Goal: Task Accomplishment & Management: Manage account settings

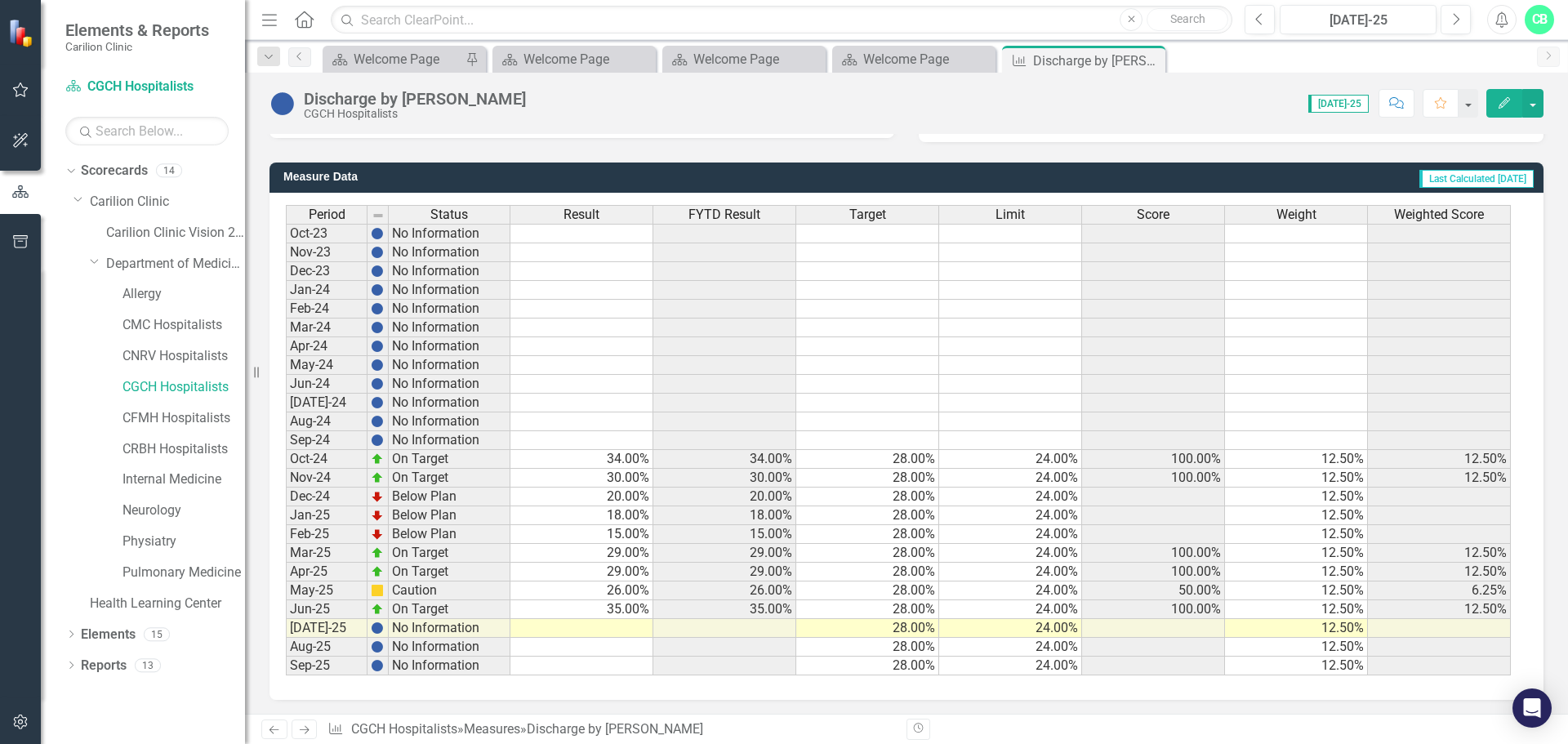
scroll to position [397, 0]
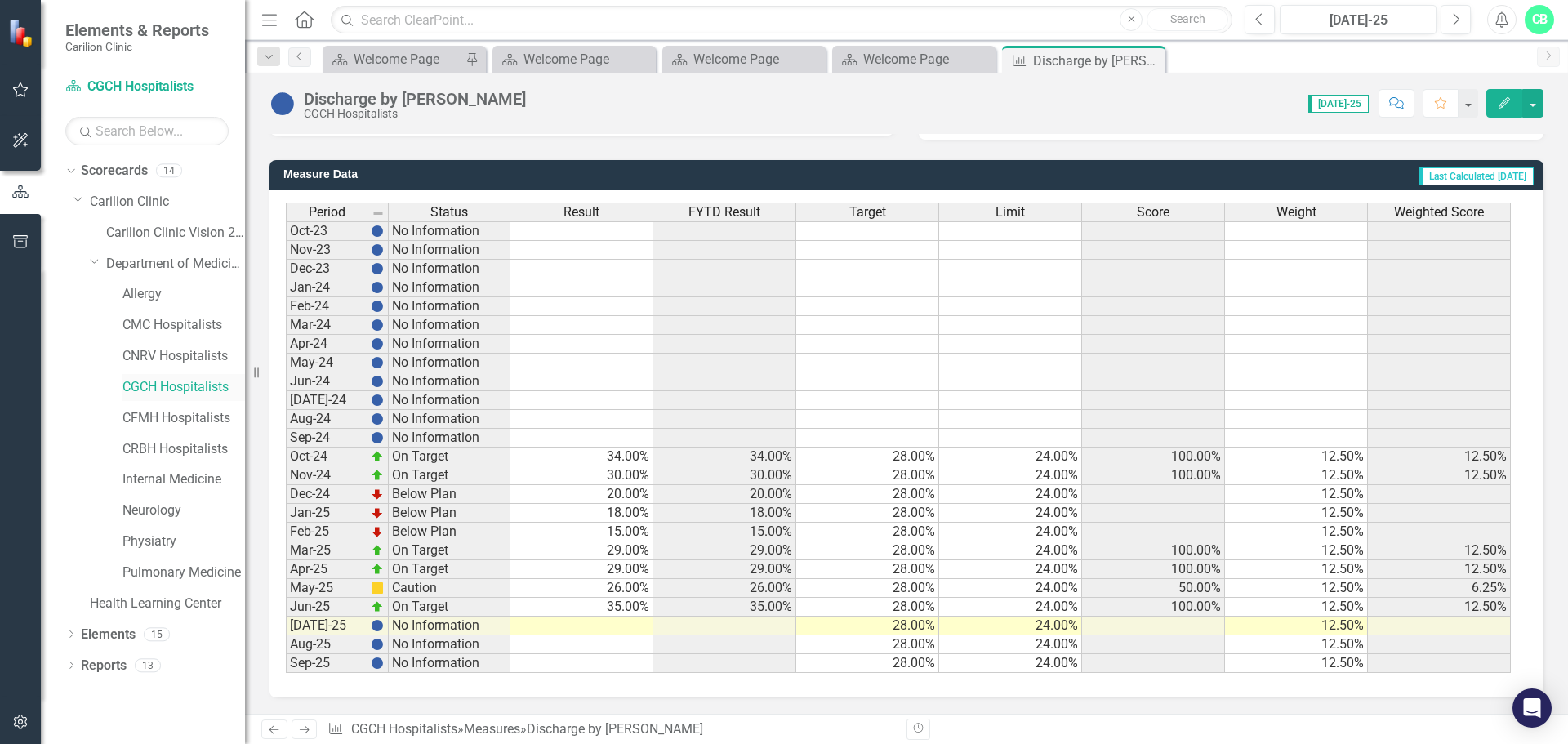
click at [163, 392] on link "CGCH Hospitalists" at bounding box center [183, 387] width 122 height 19
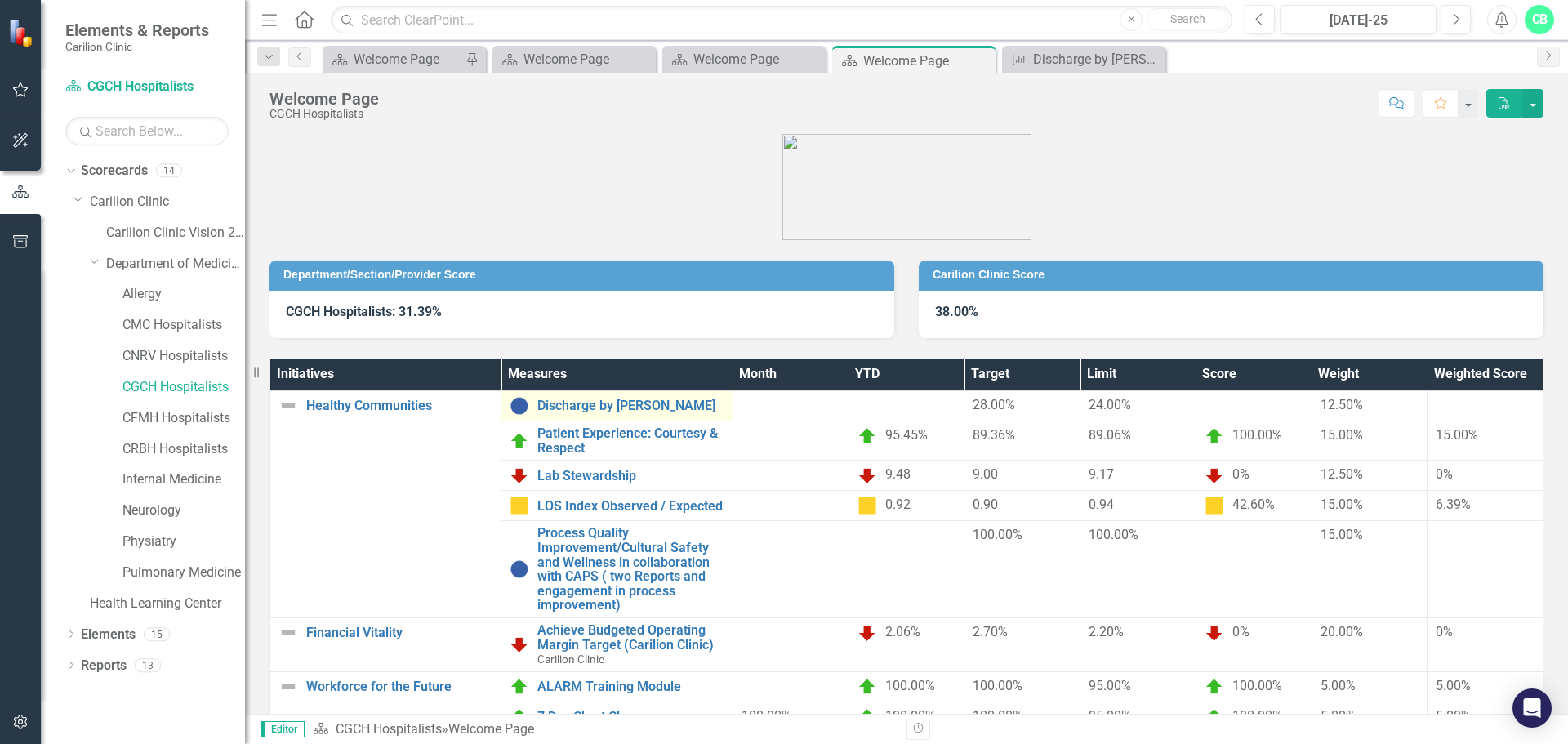
click at [612, 396] on div "Discharge by [PERSON_NAME]" at bounding box center [616, 406] width 214 height 20
click at [616, 411] on link "Discharge by [PERSON_NAME]" at bounding box center [630, 406] width 186 height 15
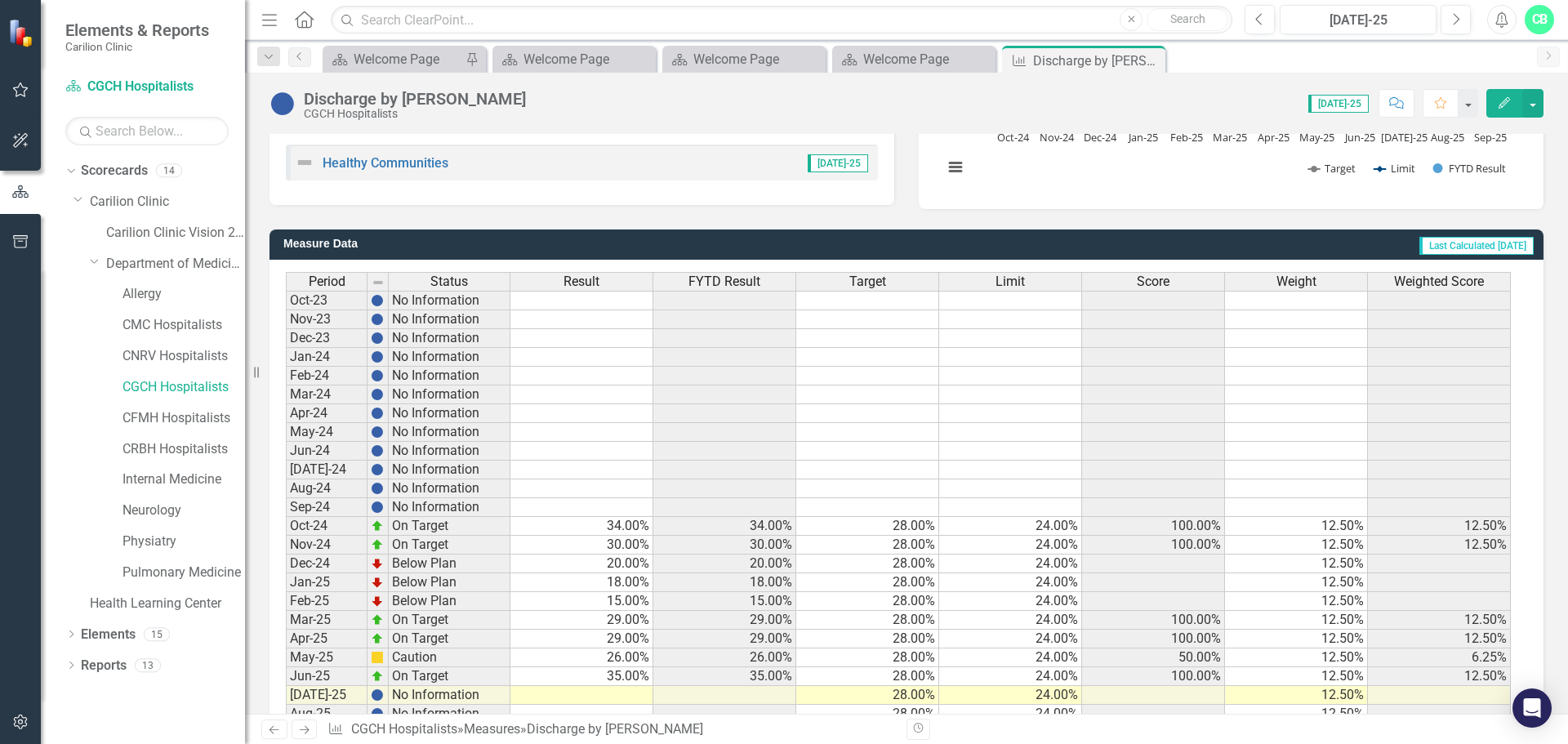
scroll to position [397, 0]
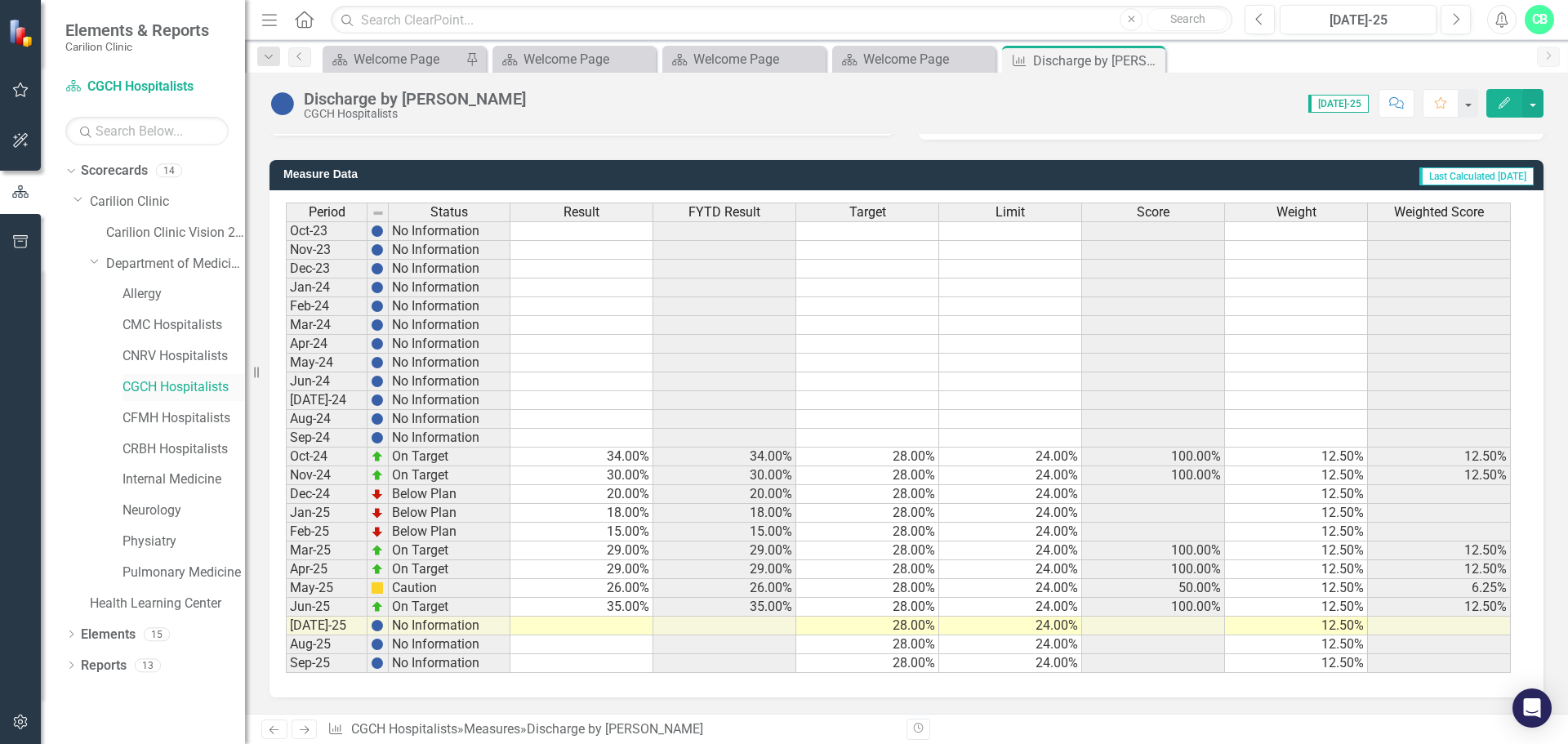
click at [179, 390] on link "CGCH Hospitalists" at bounding box center [183, 387] width 122 height 19
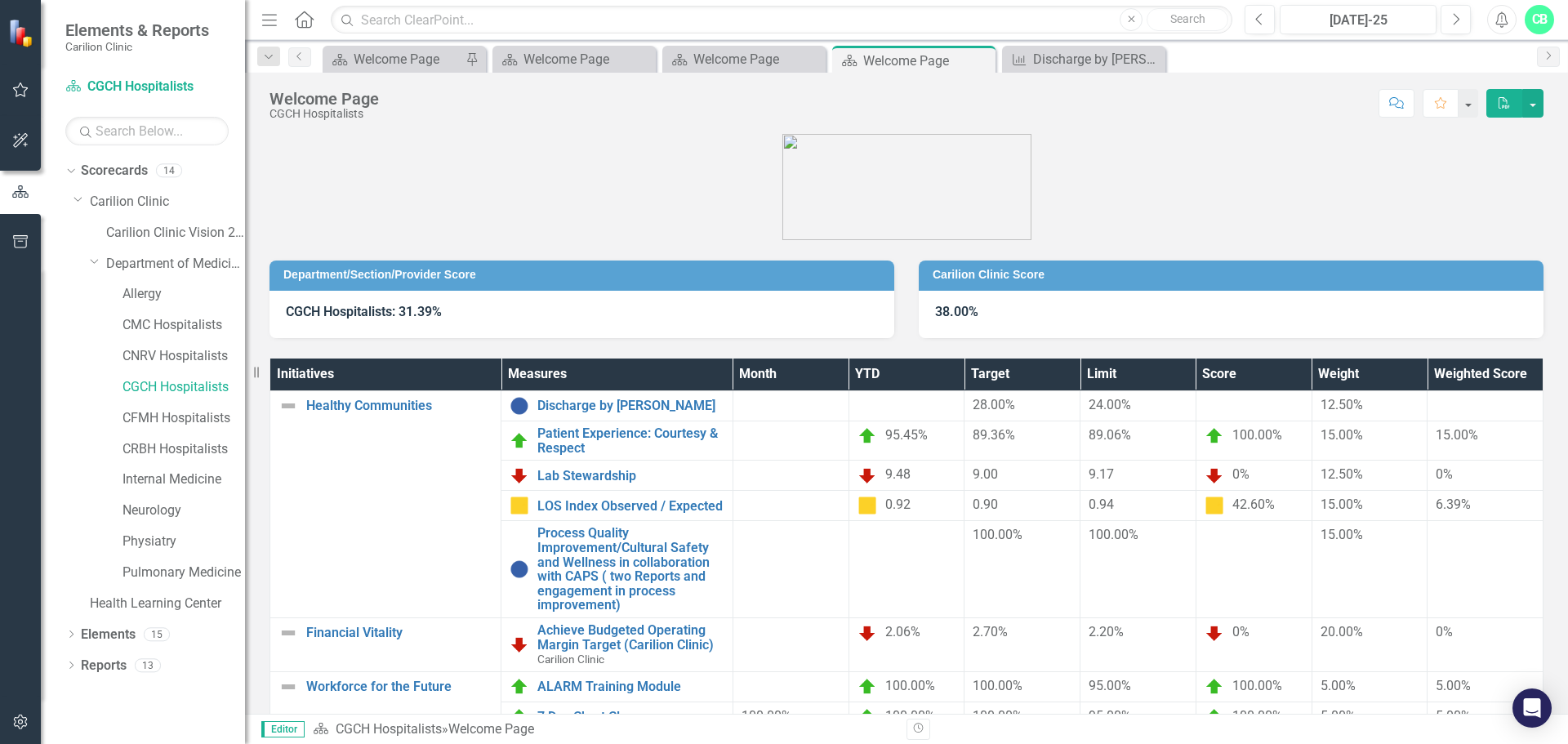
click at [912, 402] on div at bounding box center [907, 406] width 99 height 20
click at [631, 405] on link "Discharge by [PERSON_NAME]" at bounding box center [630, 406] width 186 height 15
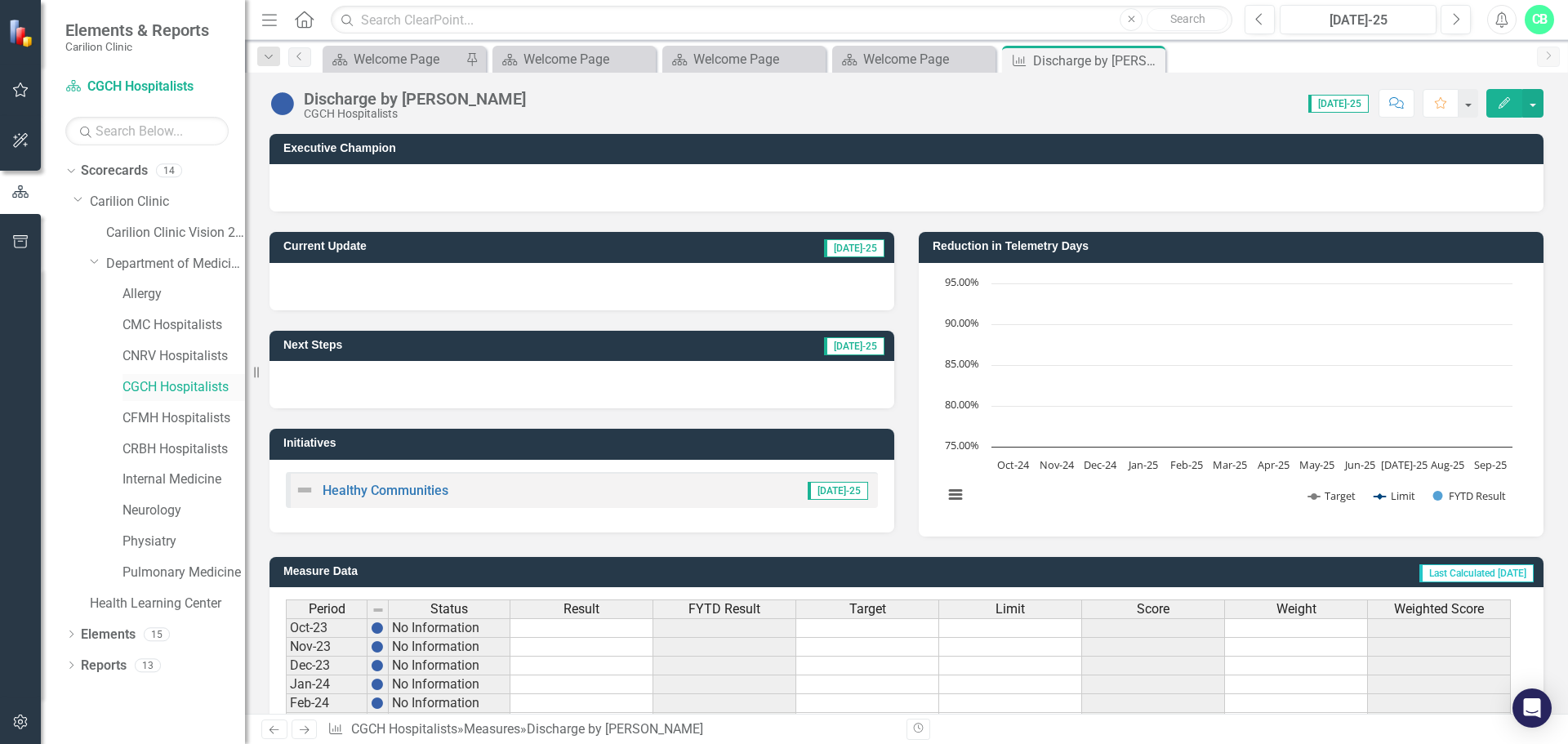
click at [173, 380] on link "CGCH Hospitalists" at bounding box center [183, 387] width 122 height 19
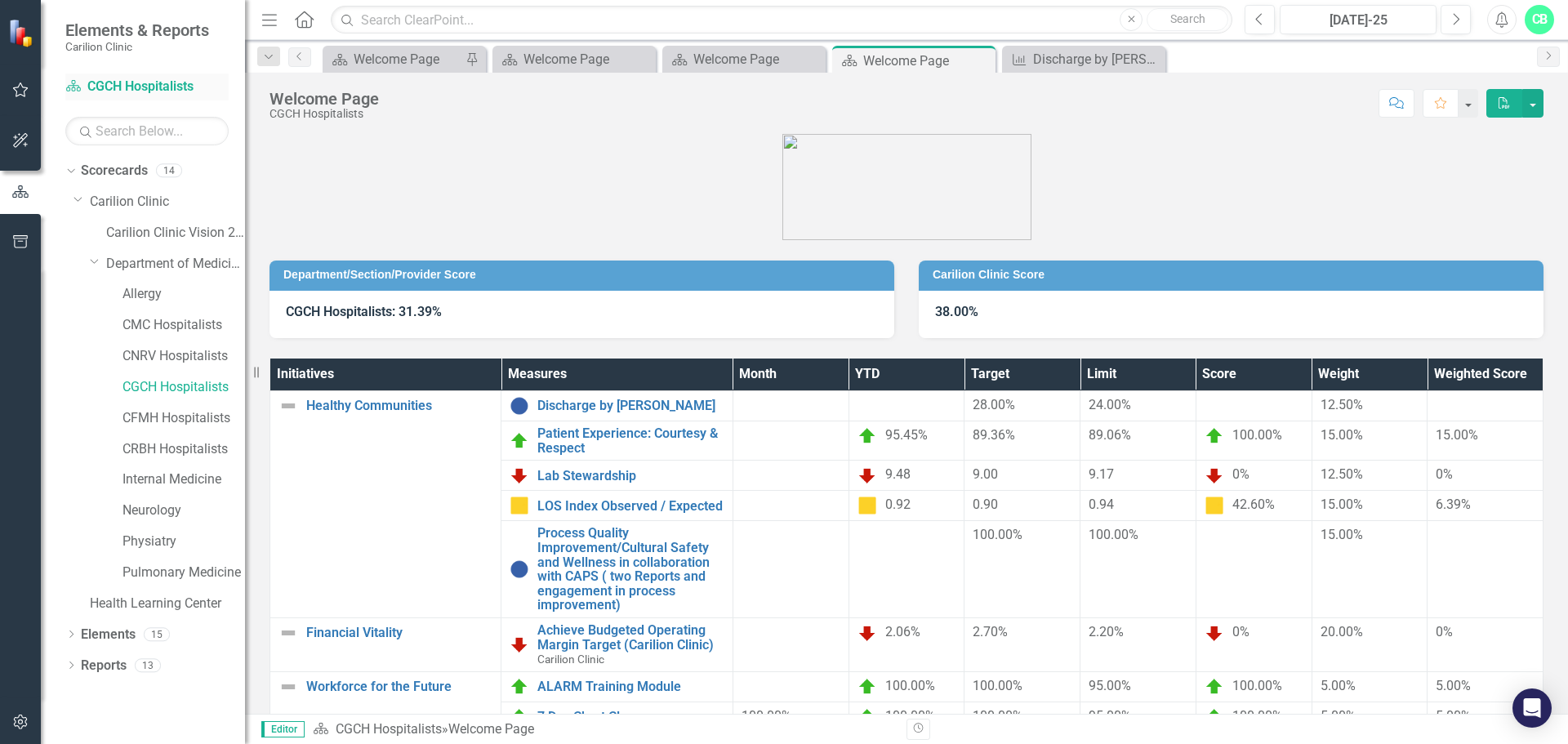
click at [160, 83] on link "Scorecard CGCH Hospitalists" at bounding box center [147, 87] width 163 height 19
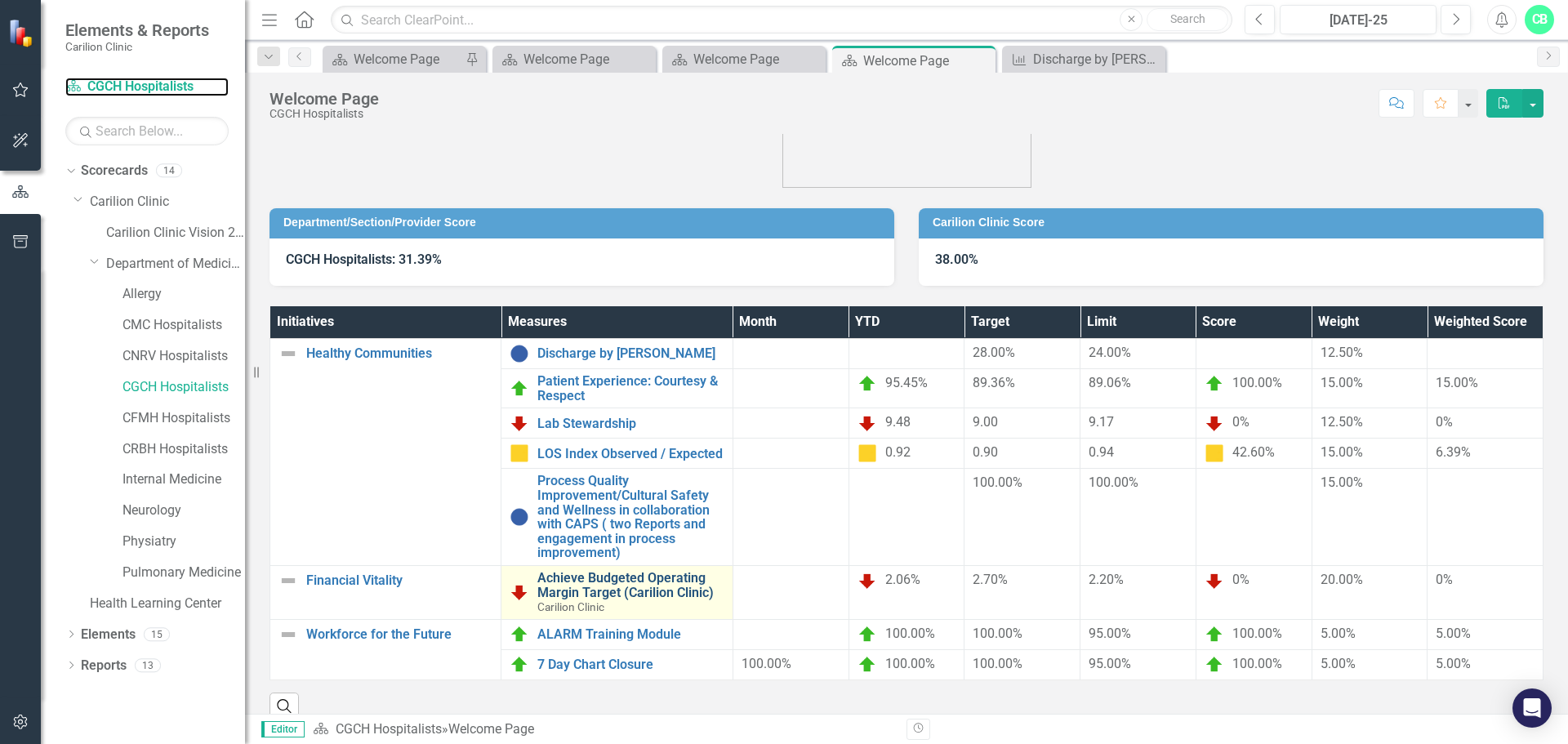
scroll to position [88, 0]
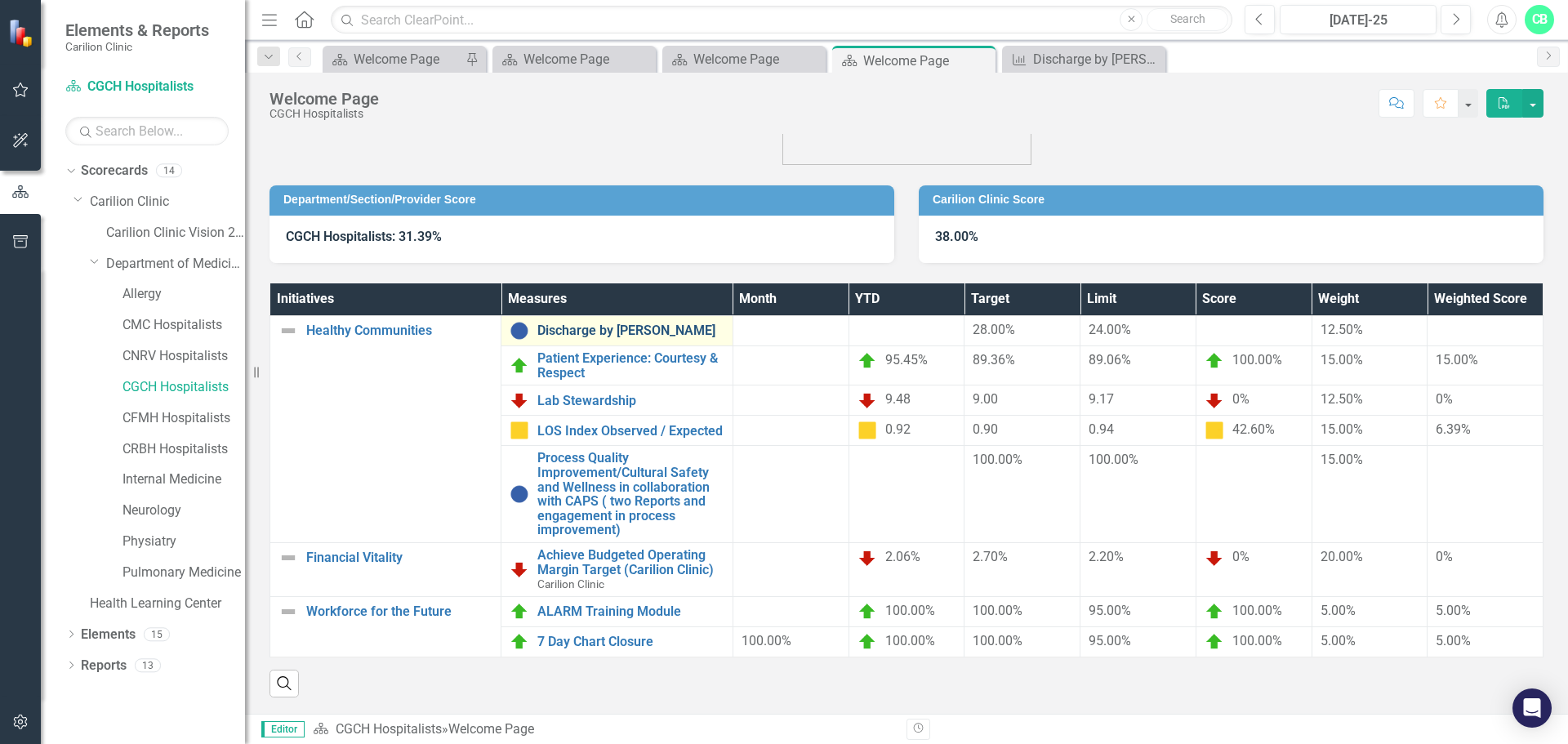
click at [642, 324] on link "Discharge by [PERSON_NAME]" at bounding box center [630, 331] width 186 height 15
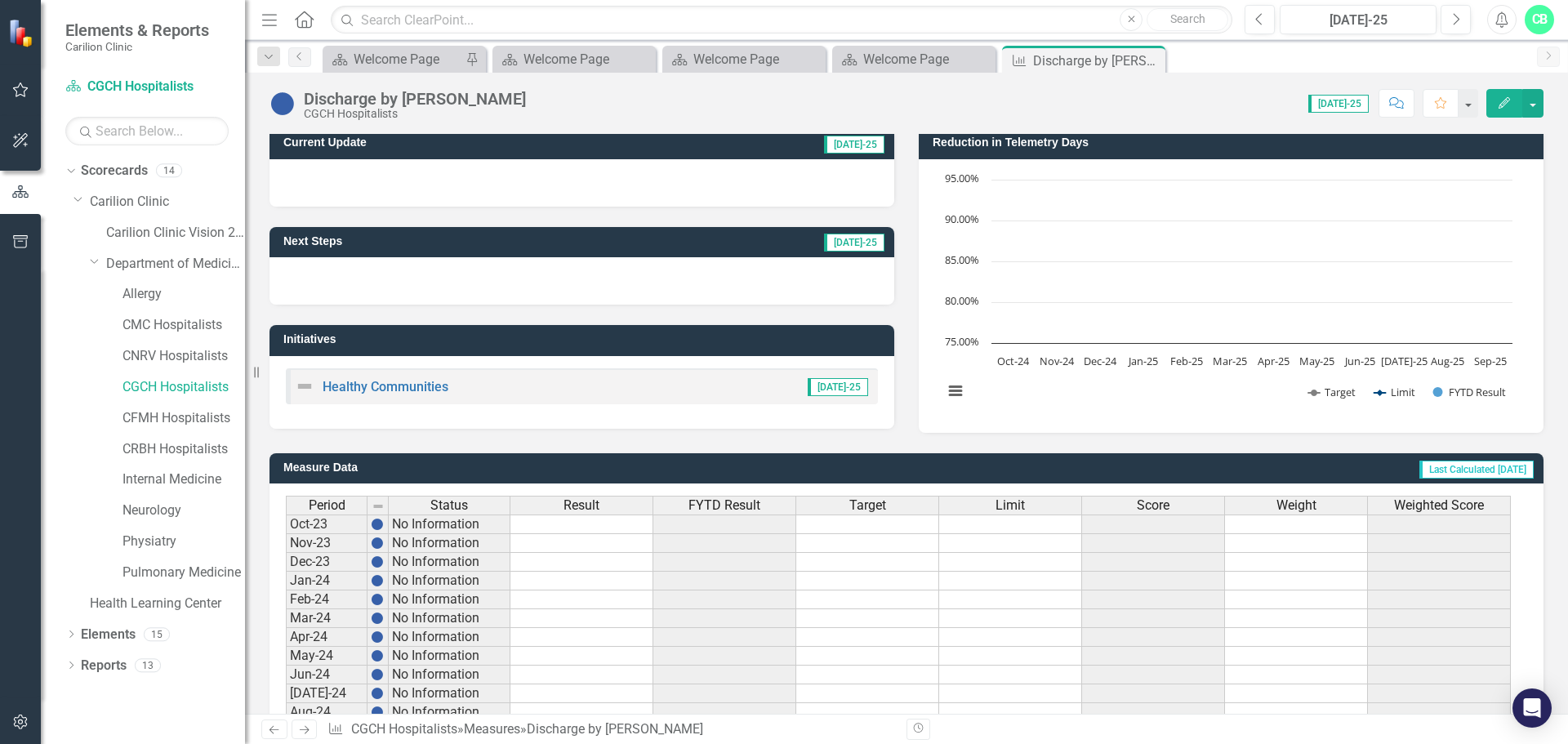
scroll to position [397, 0]
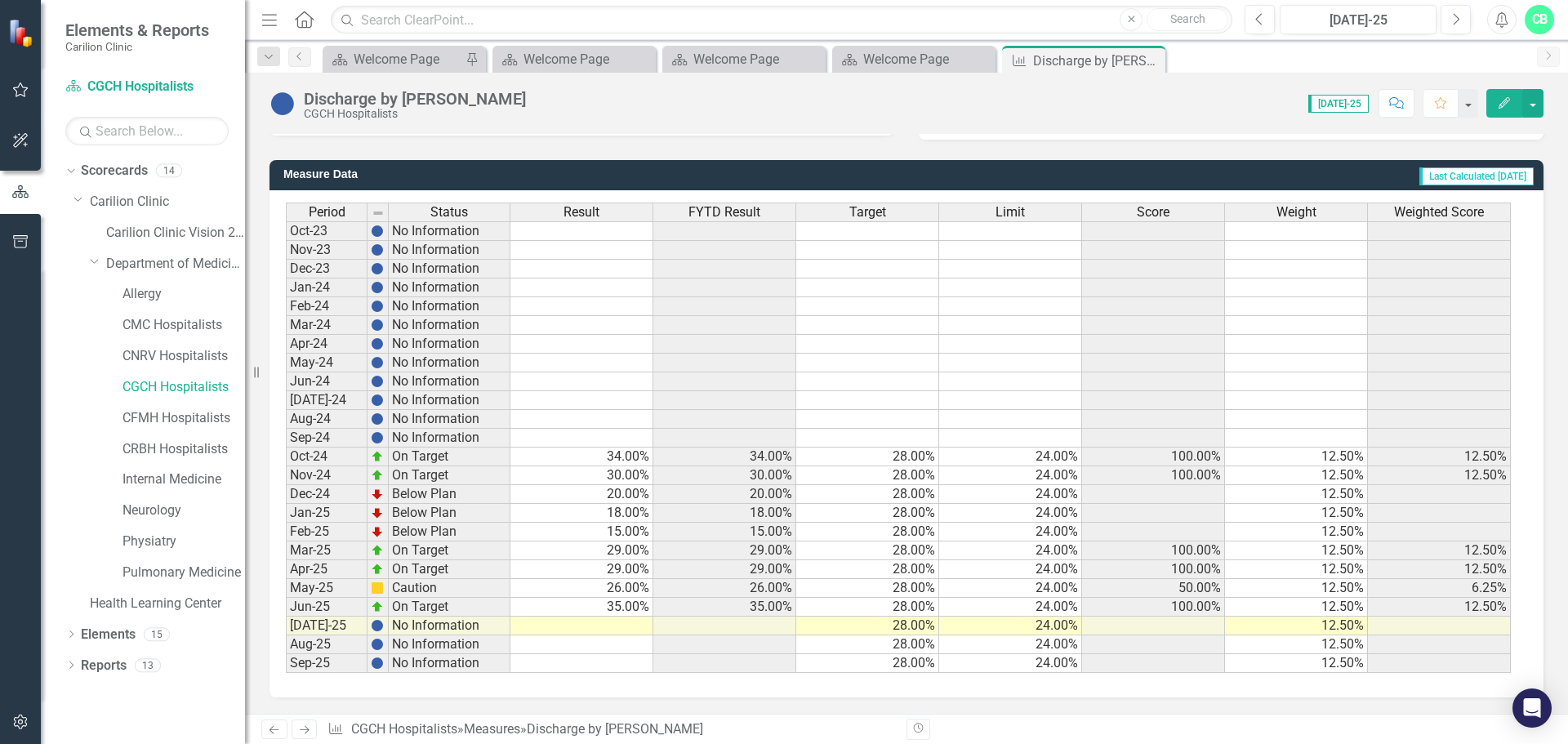
click at [623, 623] on td at bounding box center [581, 626] width 143 height 19
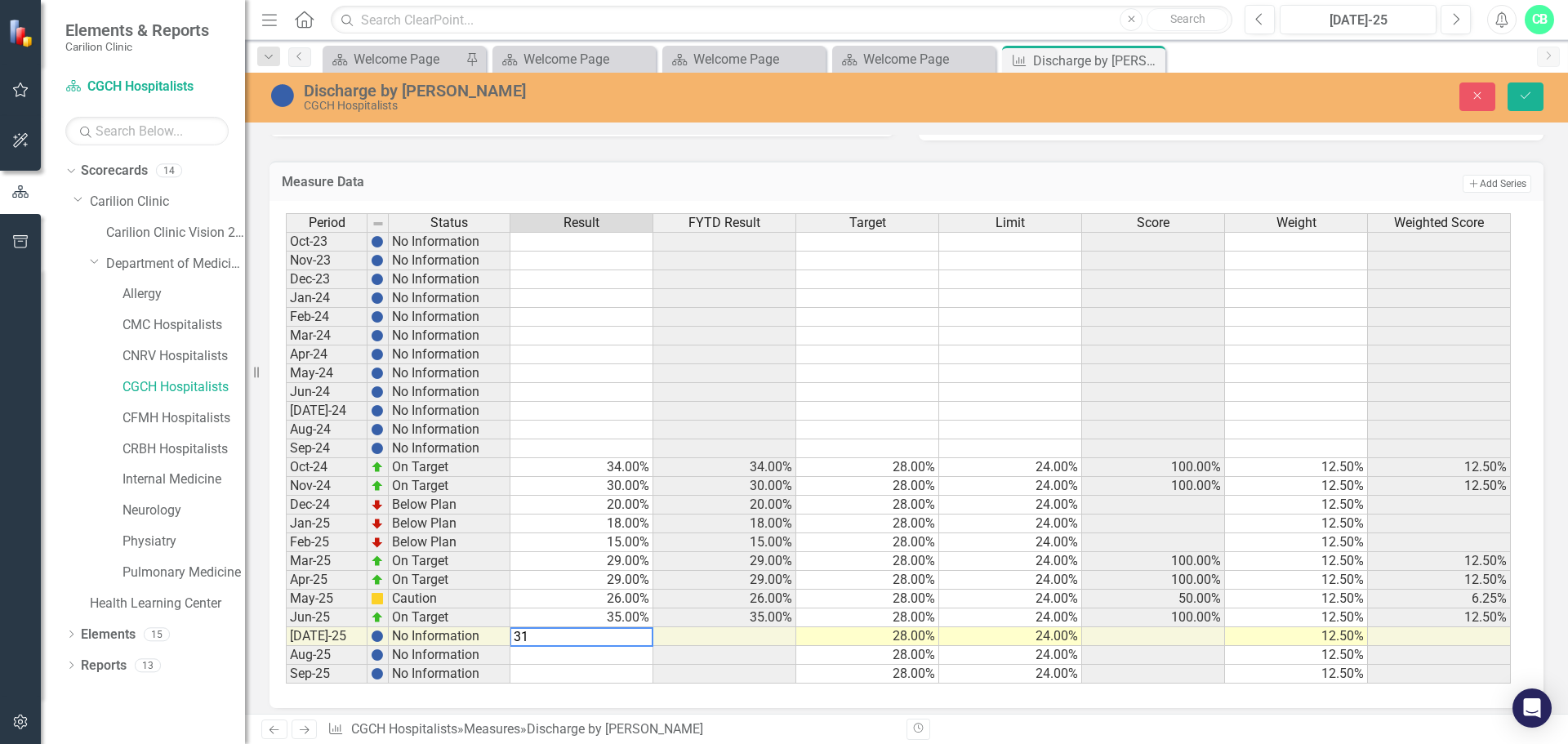
type textarea "31"
click at [1520, 93] on icon "Save" at bounding box center [1525, 96] width 15 height 12
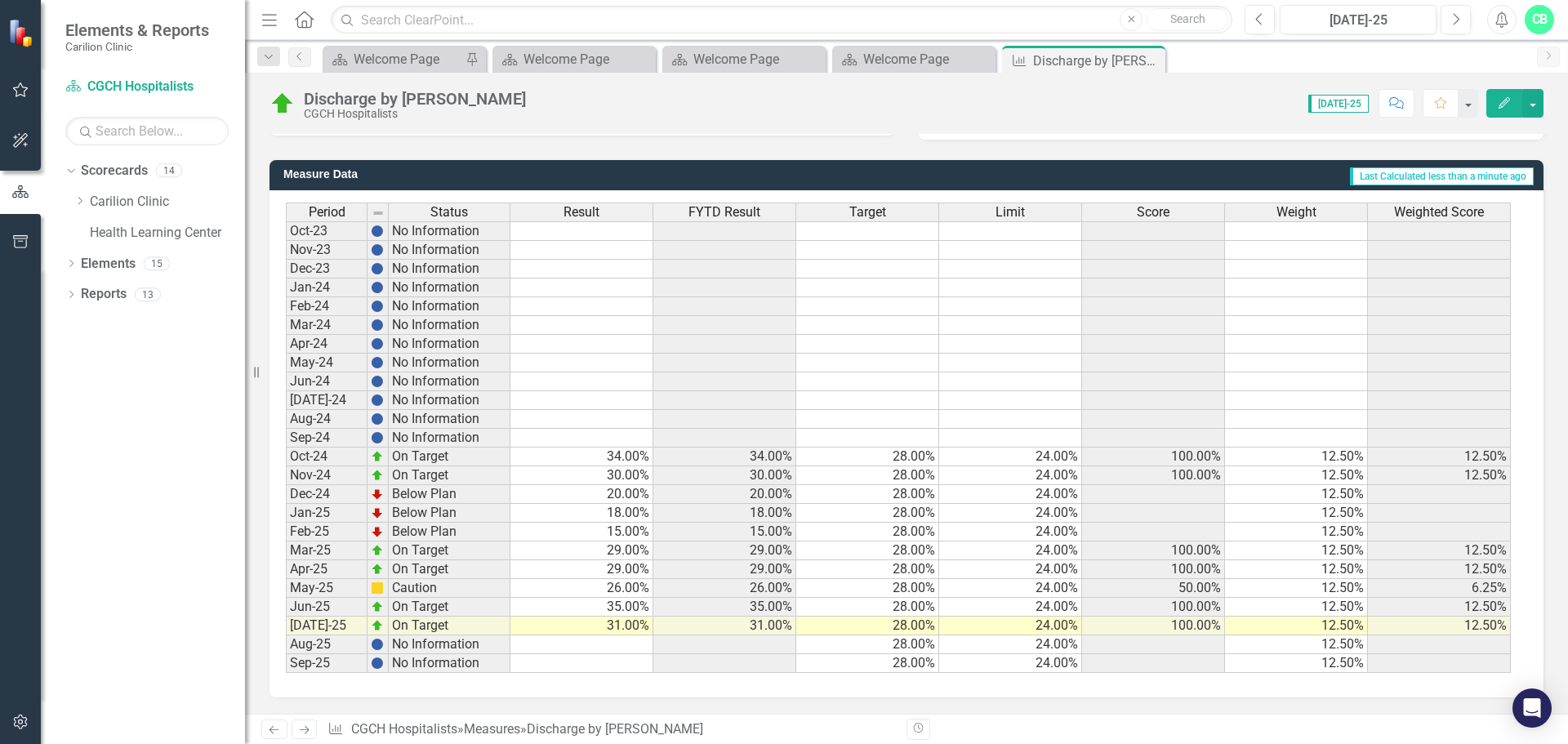
drag, startPoint x: 1148, startPoint y: 64, endPoint x: 1075, endPoint y: 64, distance: 73.0
click at [0, 0] on icon "Close" at bounding box center [0, 0] width 0 height 0
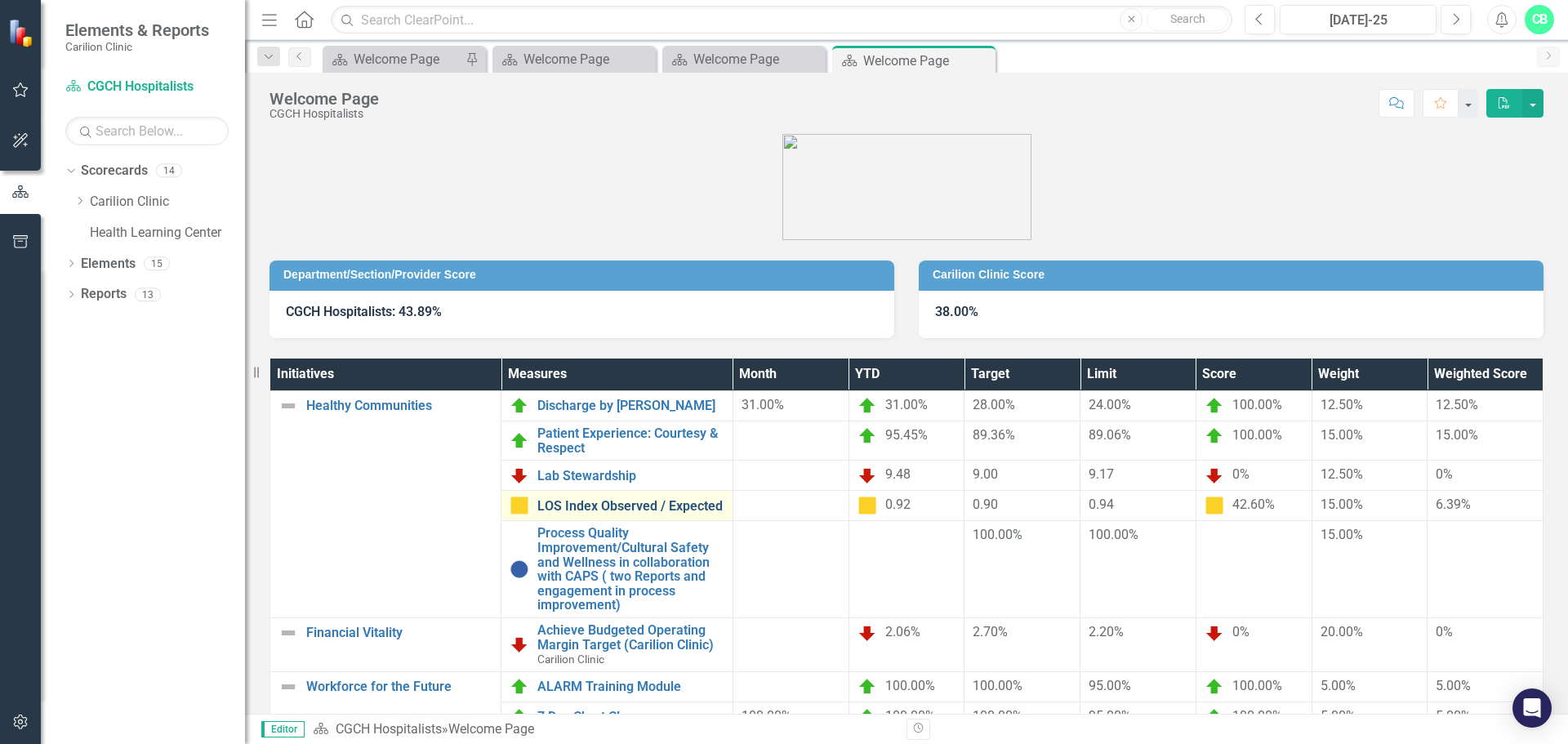
click at [623, 505] on link "LOS Index Observed / Expected" at bounding box center [630, 506] width 186 height 15
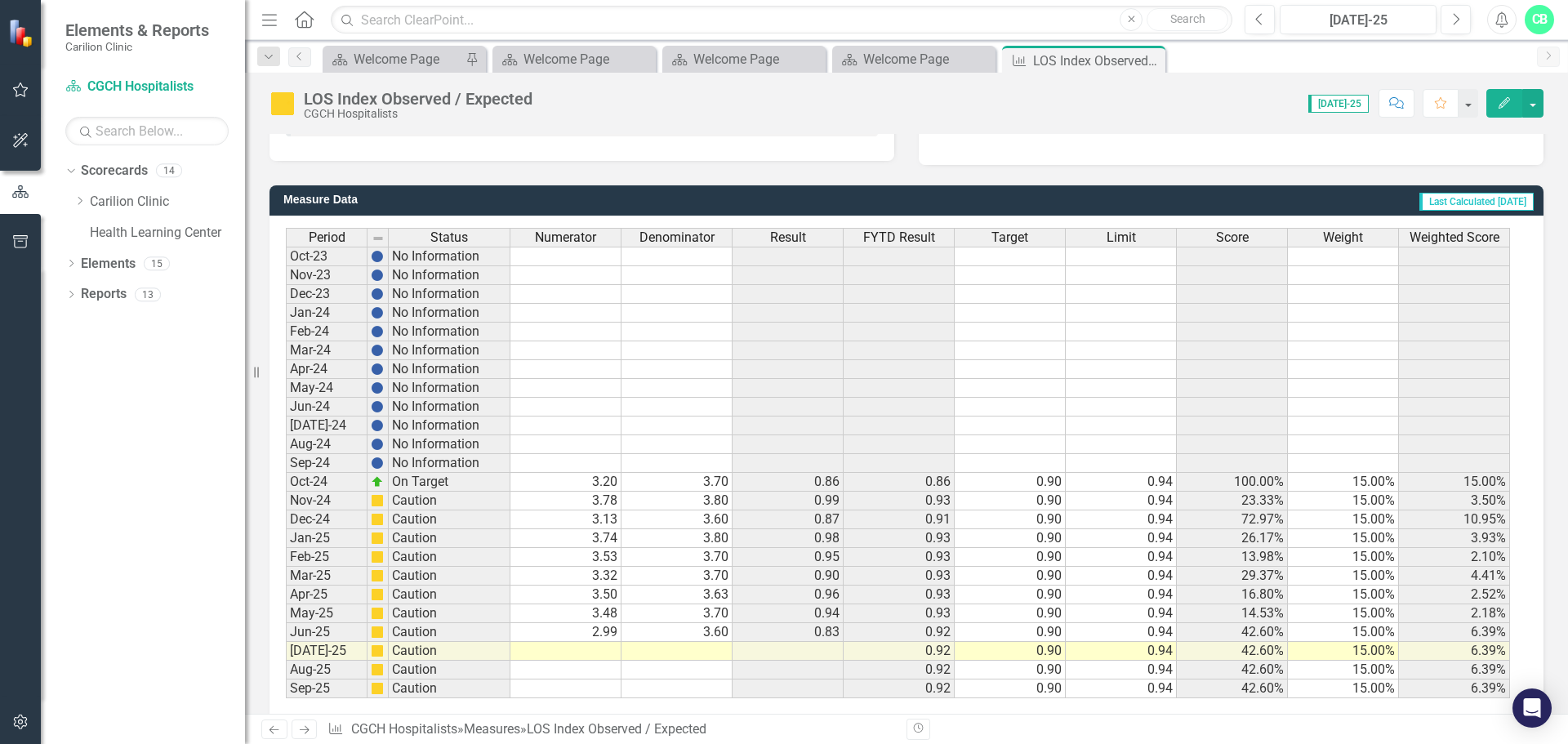
scroll to position [397, 0]
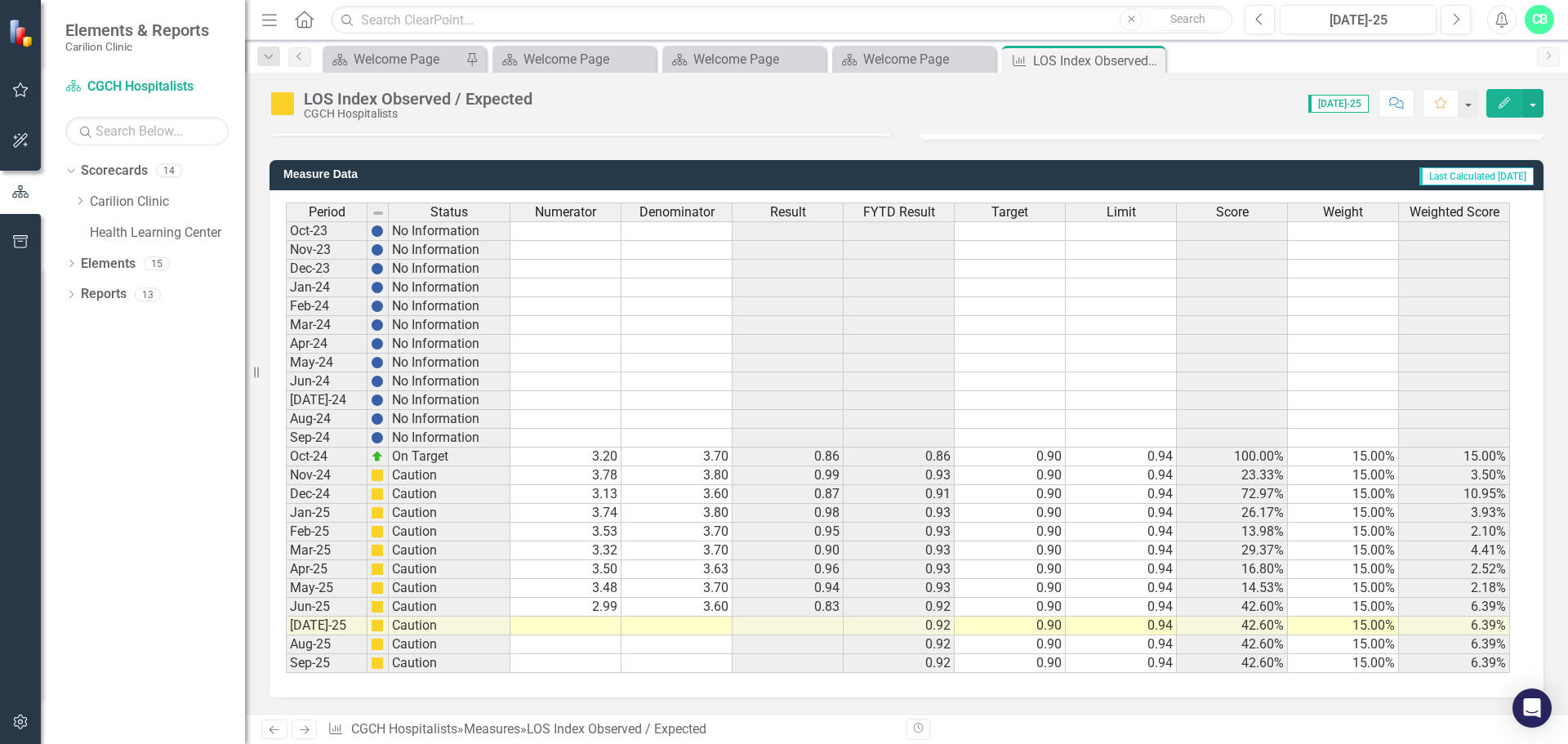
click at [586, 628] on td at bounding box center [566, 626] width 111 height 19
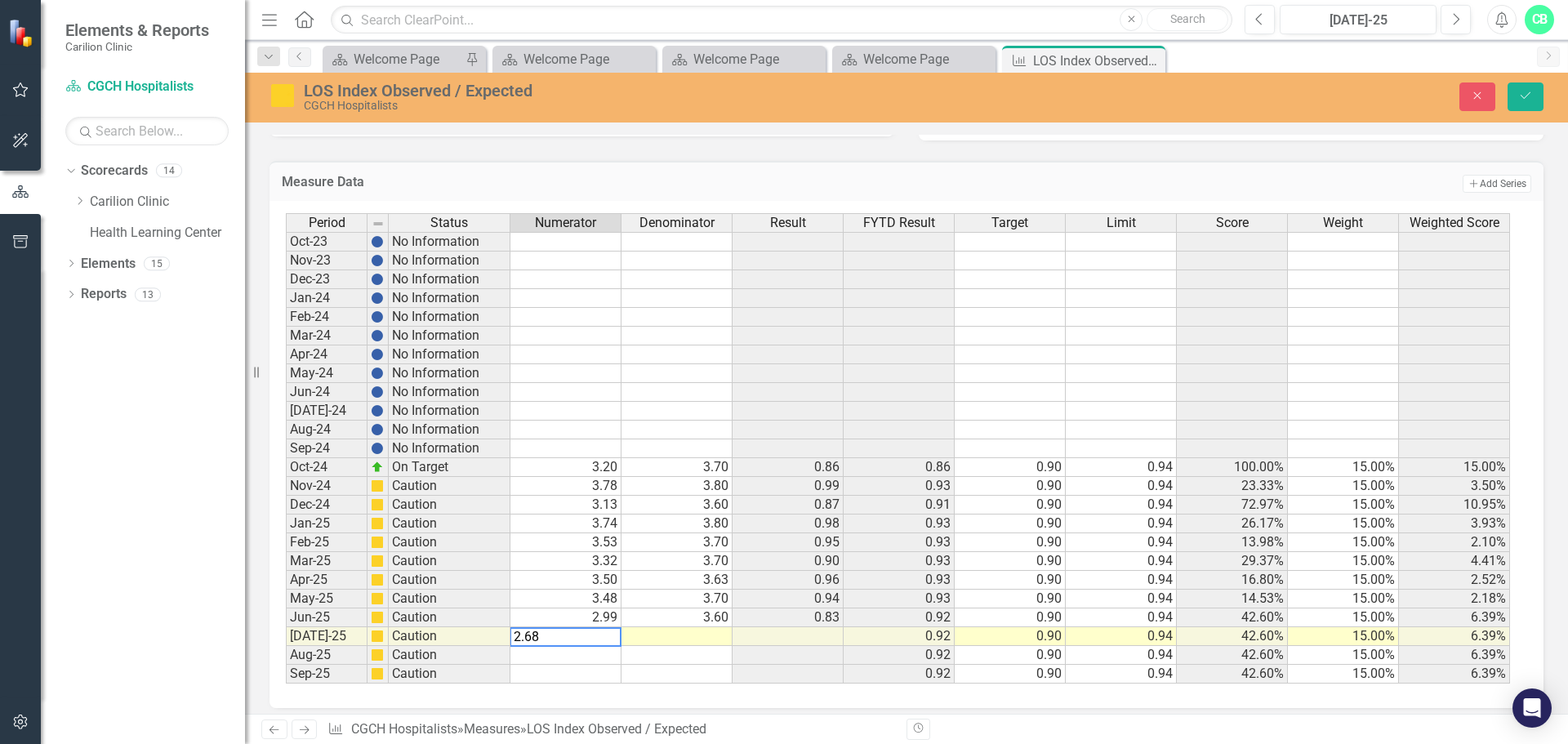
click at [704, 637] on td at bounding box center [677, 636] width 111 height 19
type textarea "3.3"
click at [1532, 92] on icon "Save" at bounding box center [1525, 96] width 15 height 12
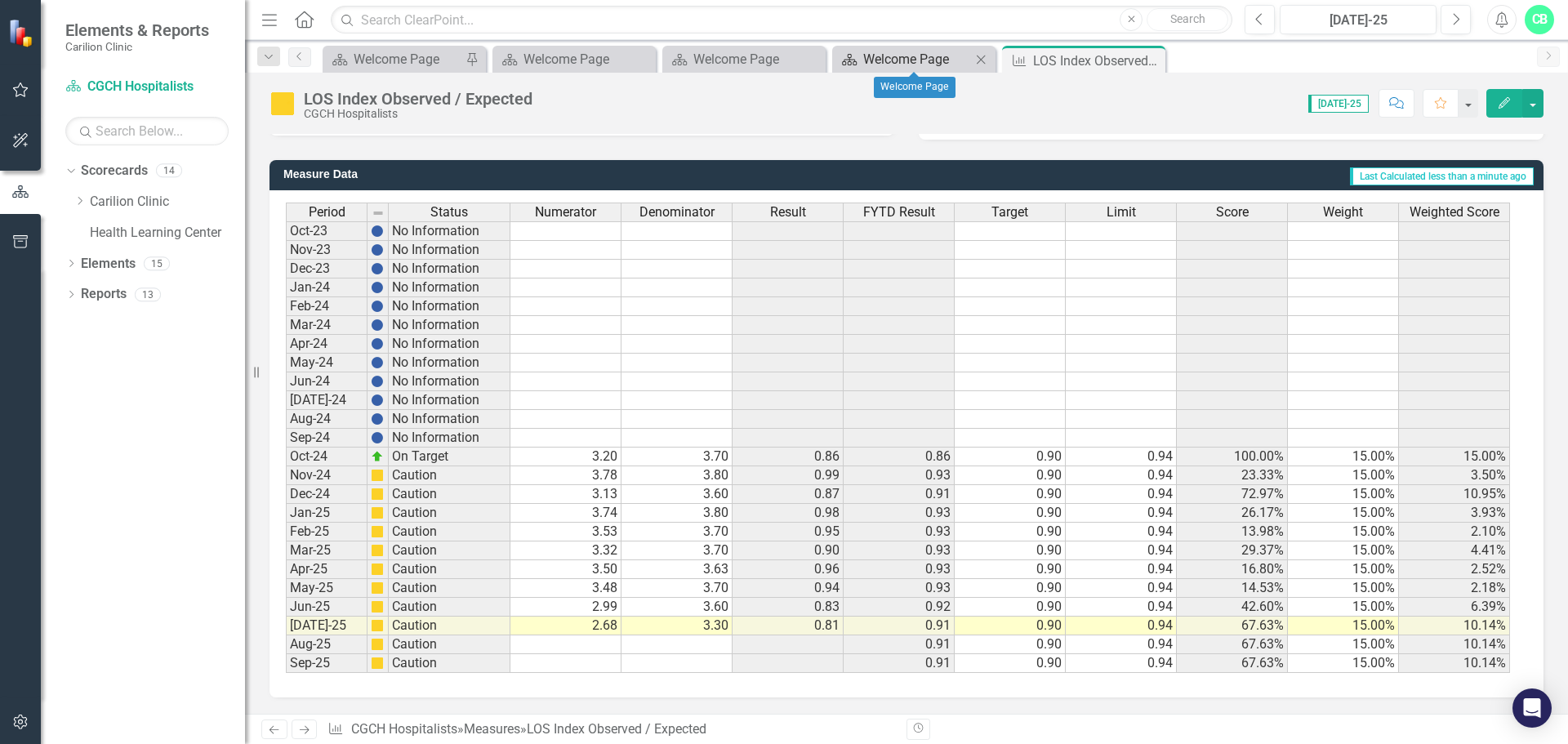
click at [926, 61] on div "Welcome Page" at bounding box center [917, 59] width 108 height 21
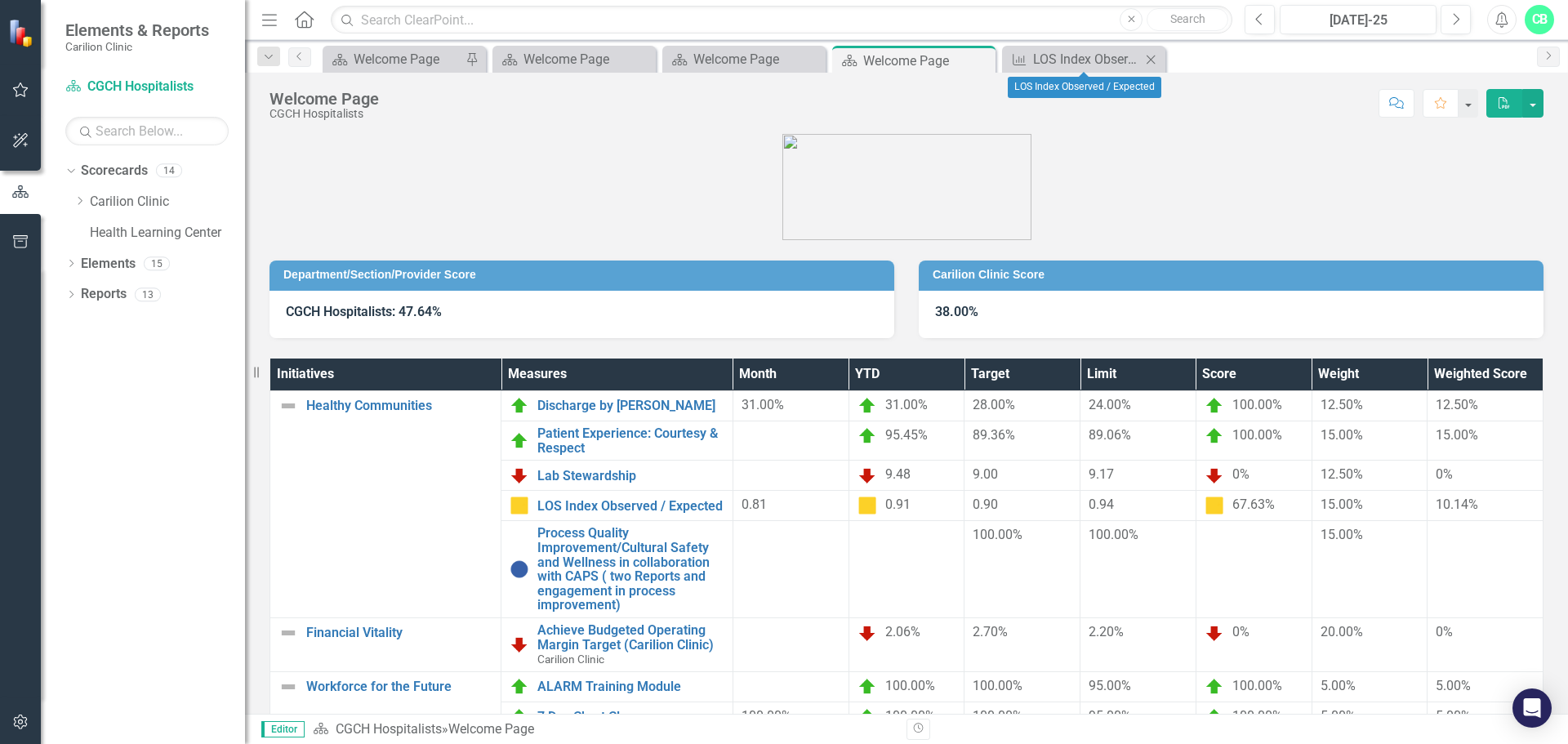
click at [1155, 57] on icon "Close" at bounding box center [1150, 59] width 17 height 13
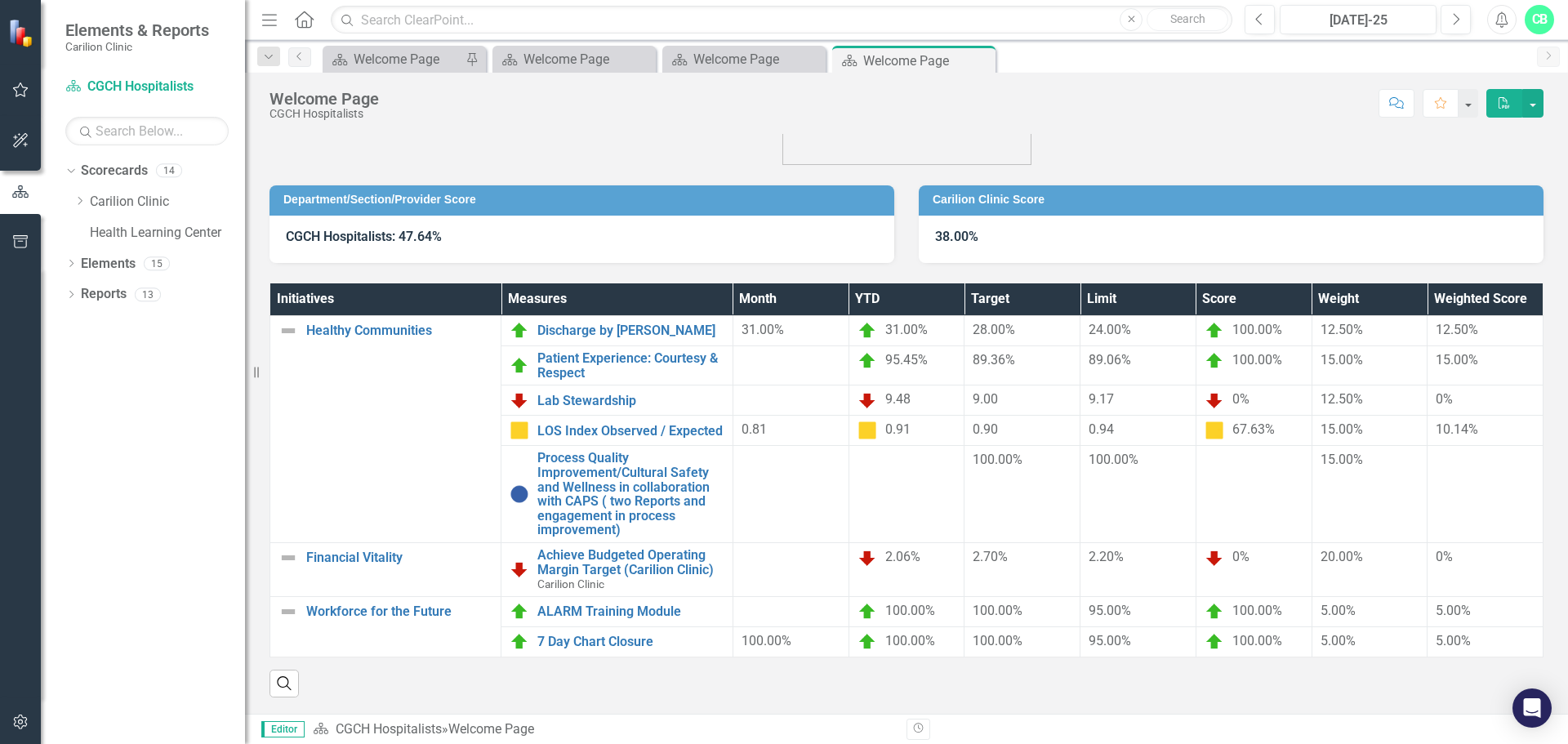
scroll to position [88, 0]
click at [775, 462] on td at bounding box center [790, 495] width 116 height 97
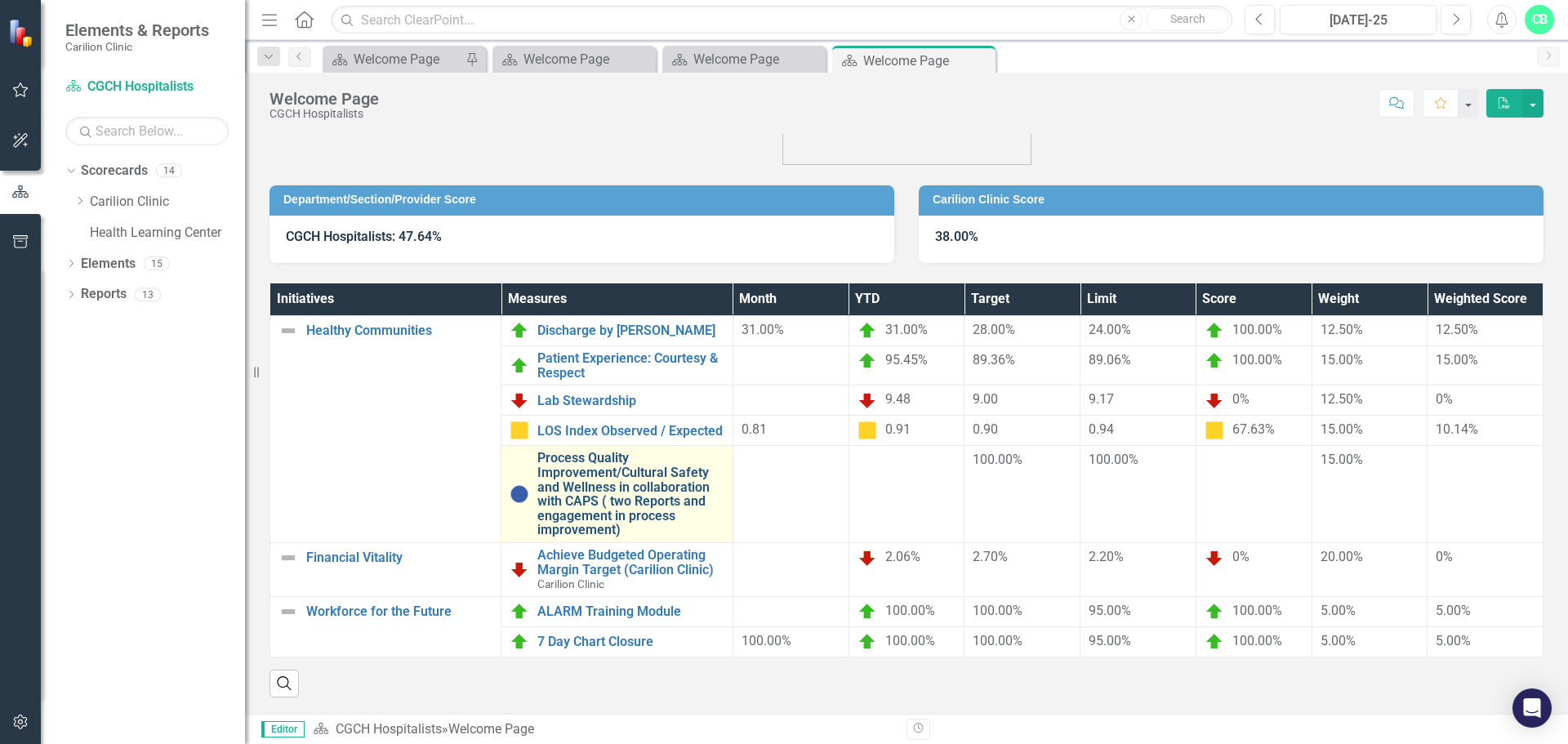
click at [599, 474] on link "Process Quality Improvement/Cultural Safety and Wellness in collaboration with …" at bounding box center [630, 494] width 186 height 87
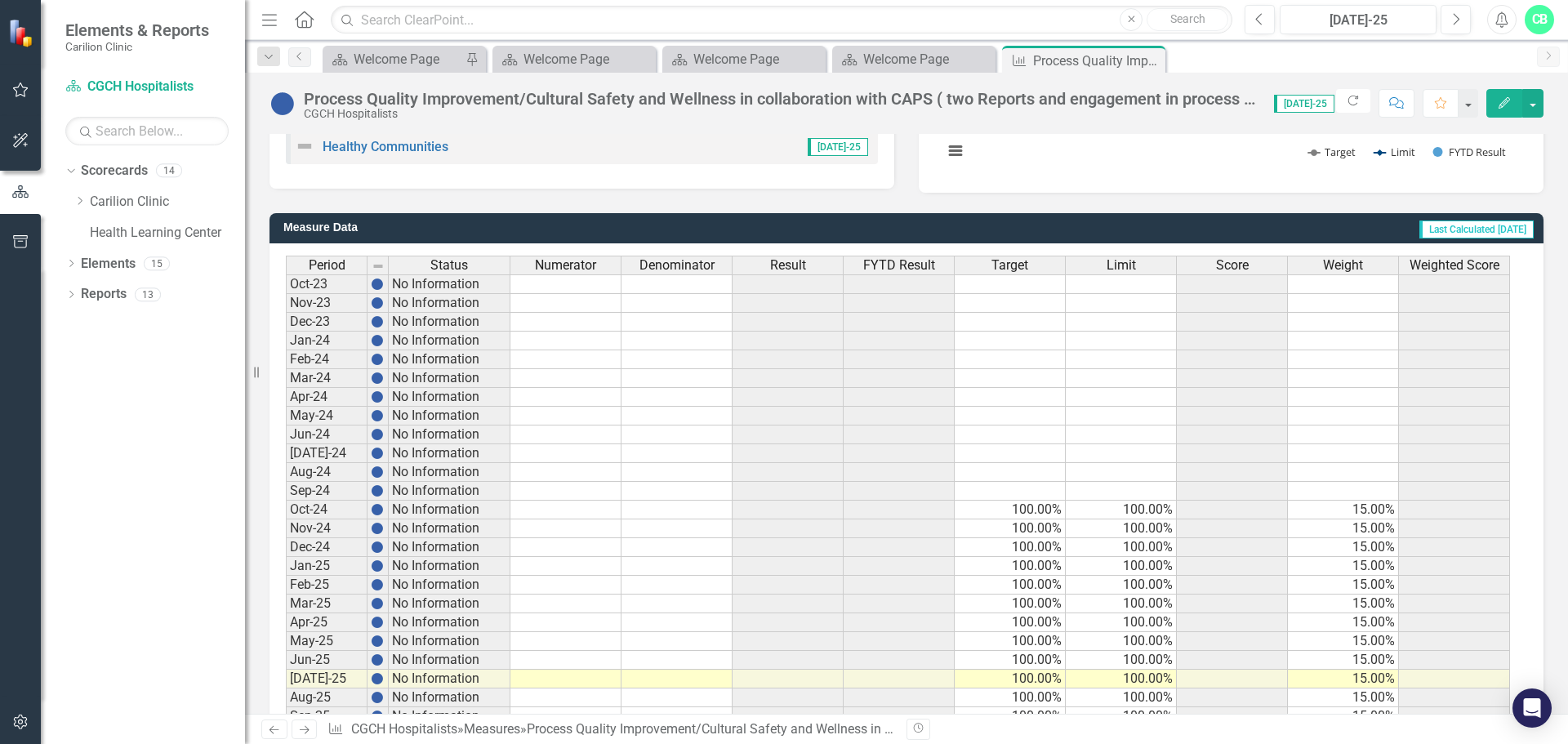
scroll to position [397, 0]
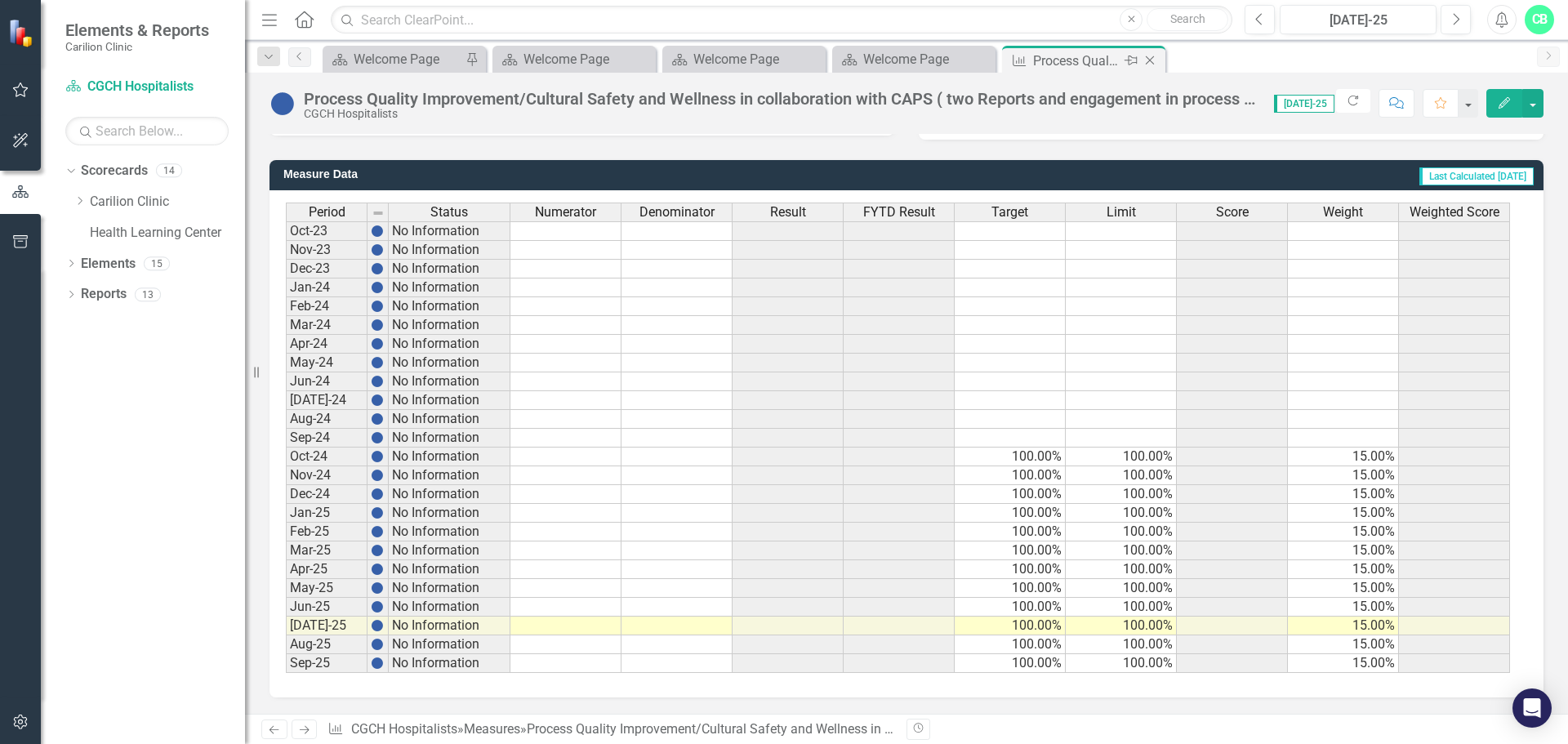
click at [1149, 59] on icon at bounding box center [1149, 60] width 9 height 9
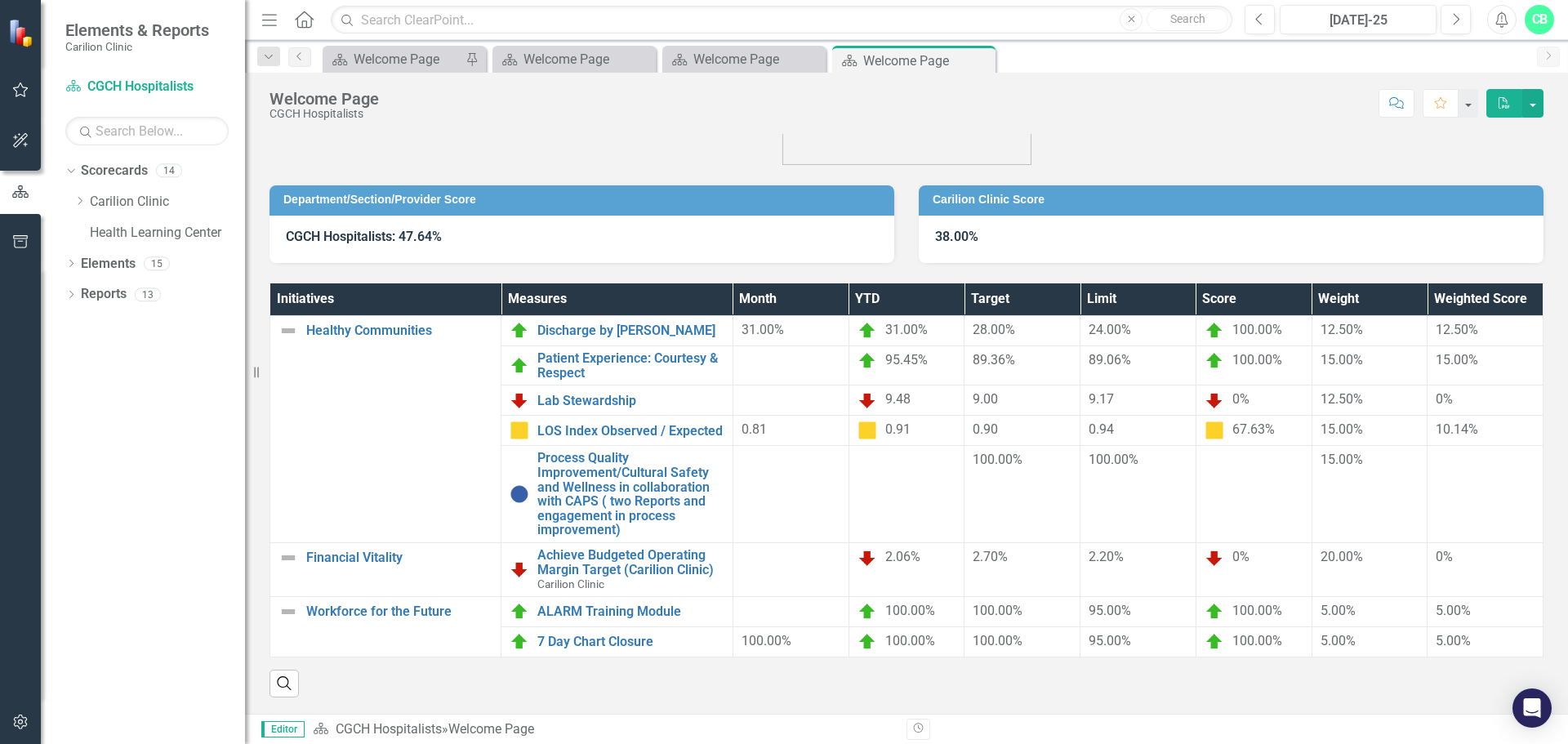
scroll to position [88, 0]
click at [637, 604] on link "ALARM Training Module" at bounding box center [630, 612] width 186 height 15
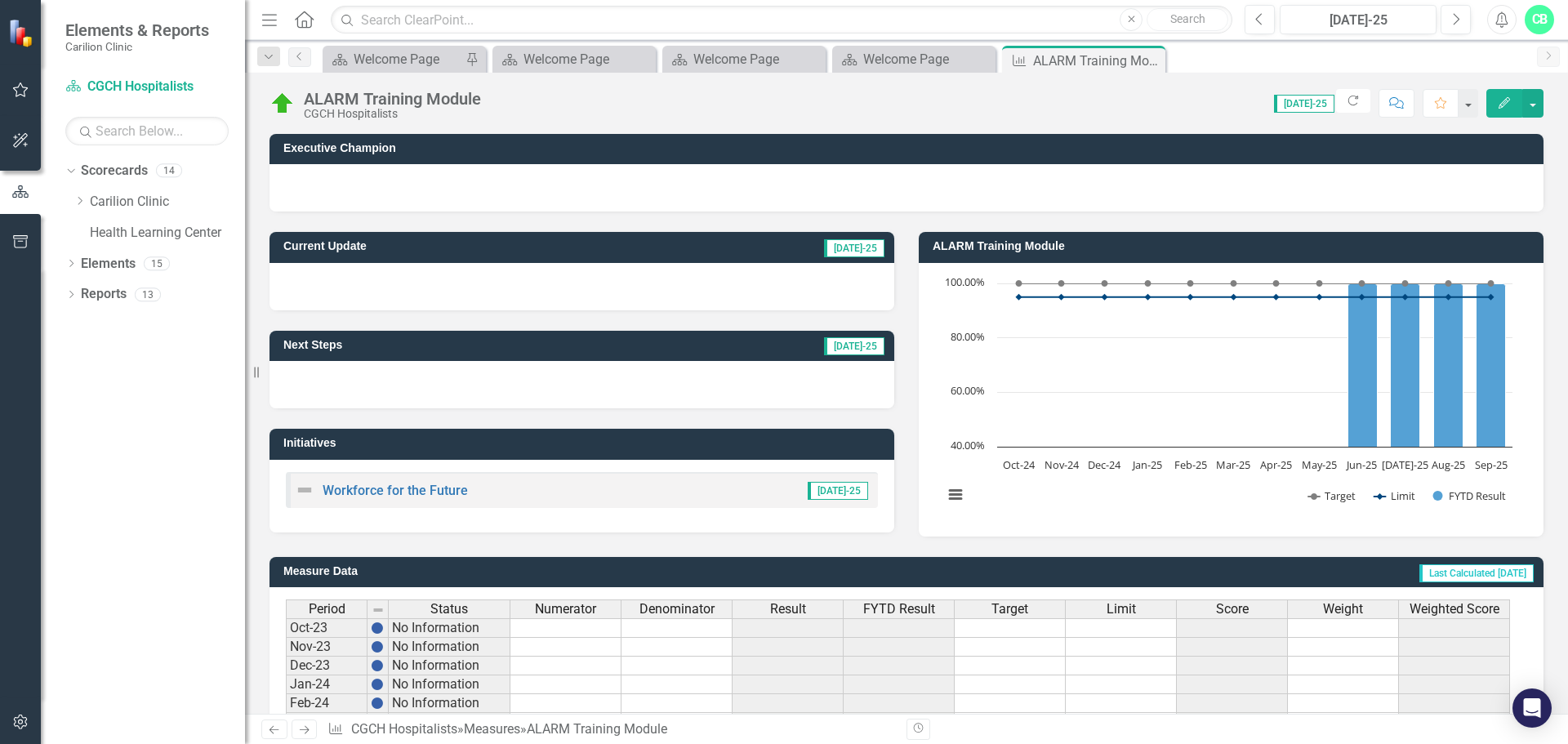
scroll to position [397, 0]
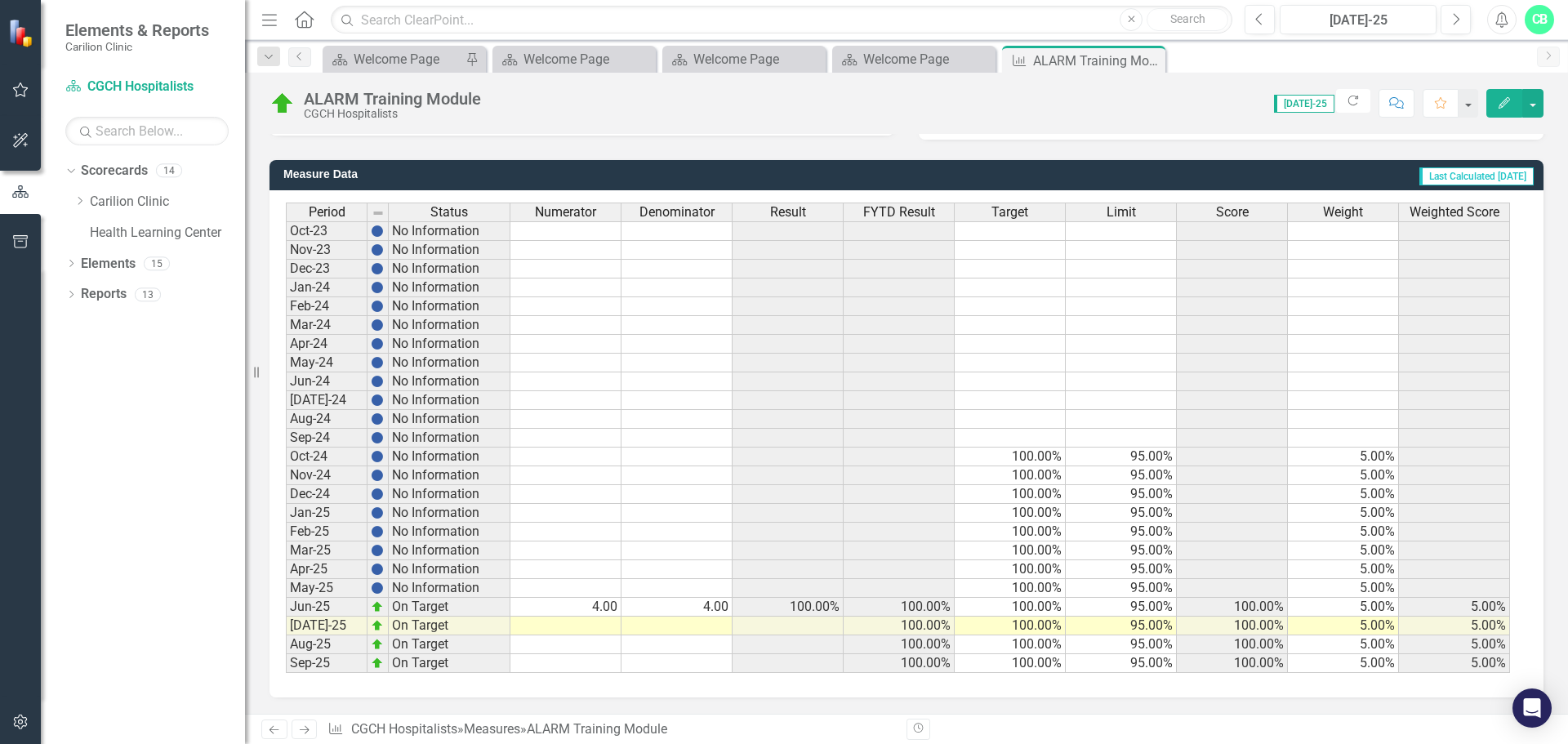
click at [608, 622] on td at bounding box center [566, 626] width 111 height 19
type textarea "4"
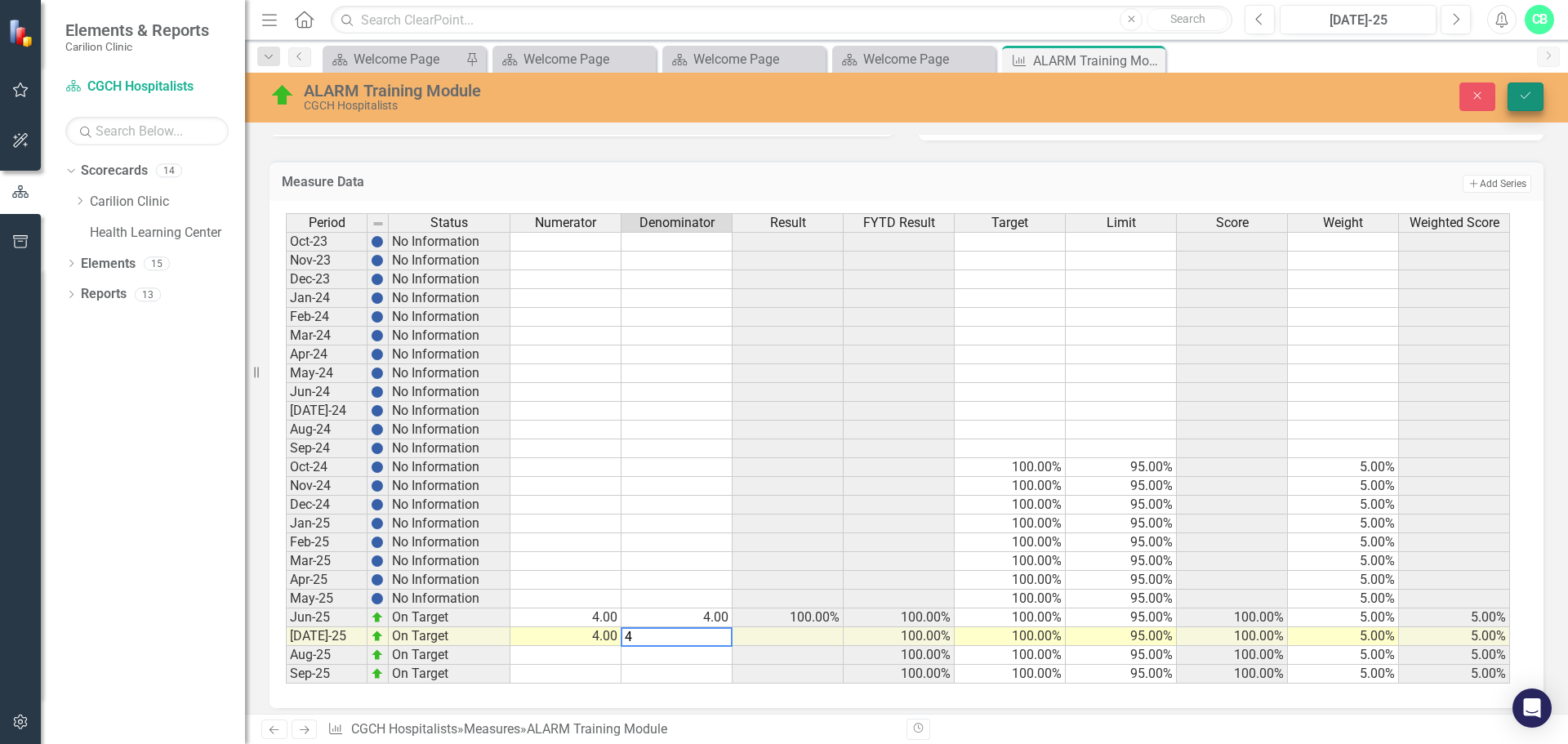
type textarea "4"
click at [1524, 98] on icon "submit" at bounding box center [1525, 96] width 10 height 7
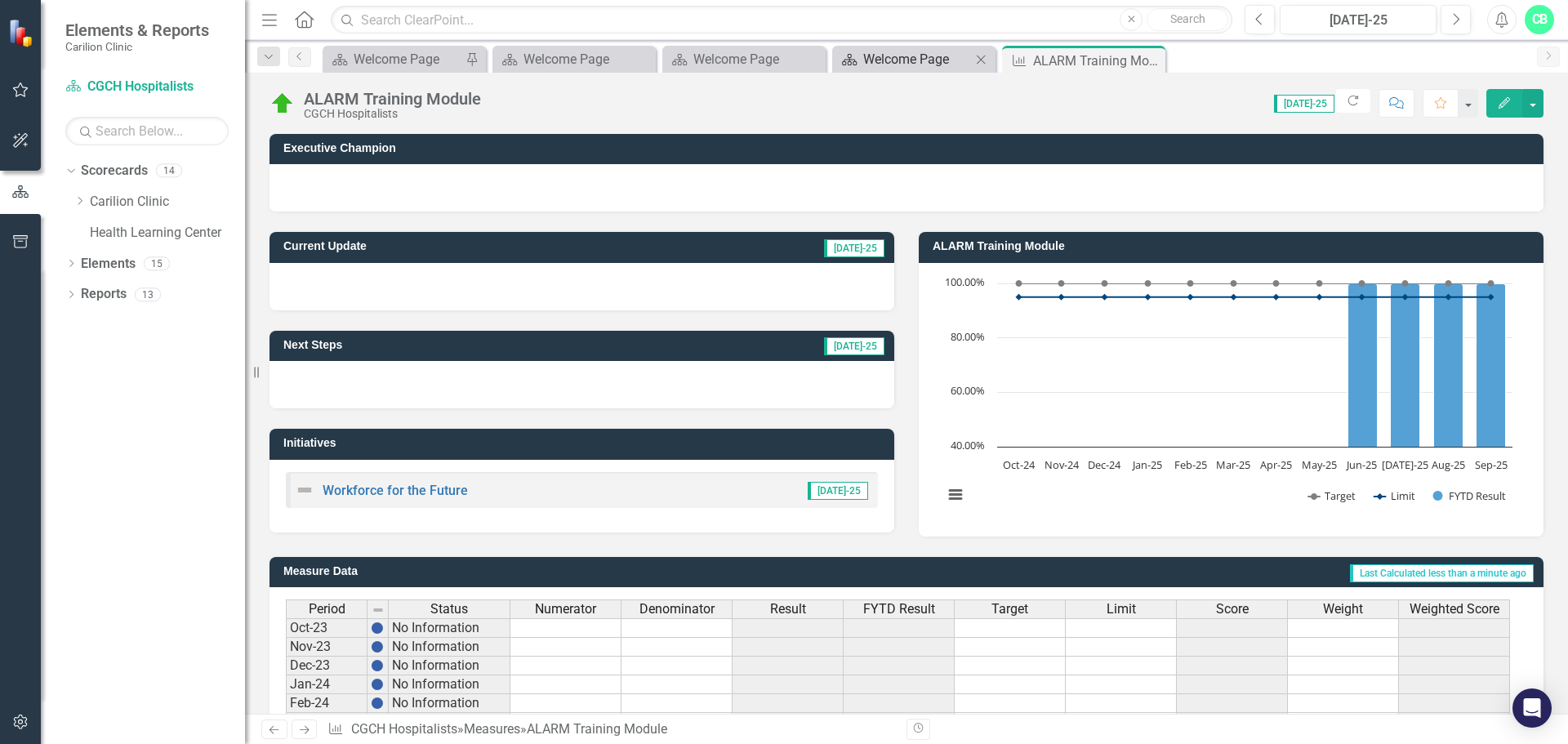
click at [939, 54] on div "Welcome Page" at bounding box center [917, 59] width 108 height 21
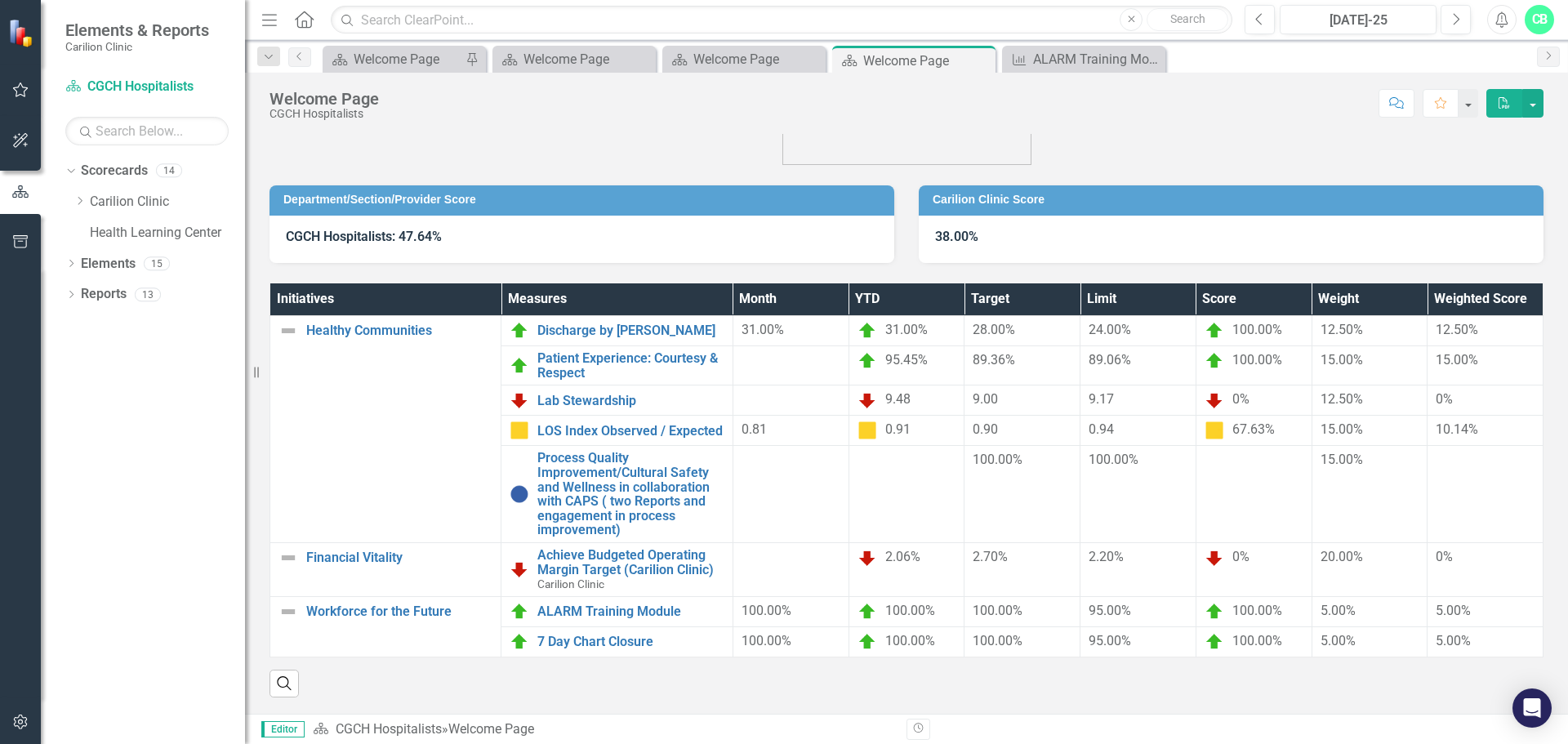
scroll to position [88, 0]
click at [0, 0] on icon "Close" at bounding box center [0, 0] width 0 height 0
click at [808, 60] on icon "Close" at bounding box center [811, 59] width 17 height 13
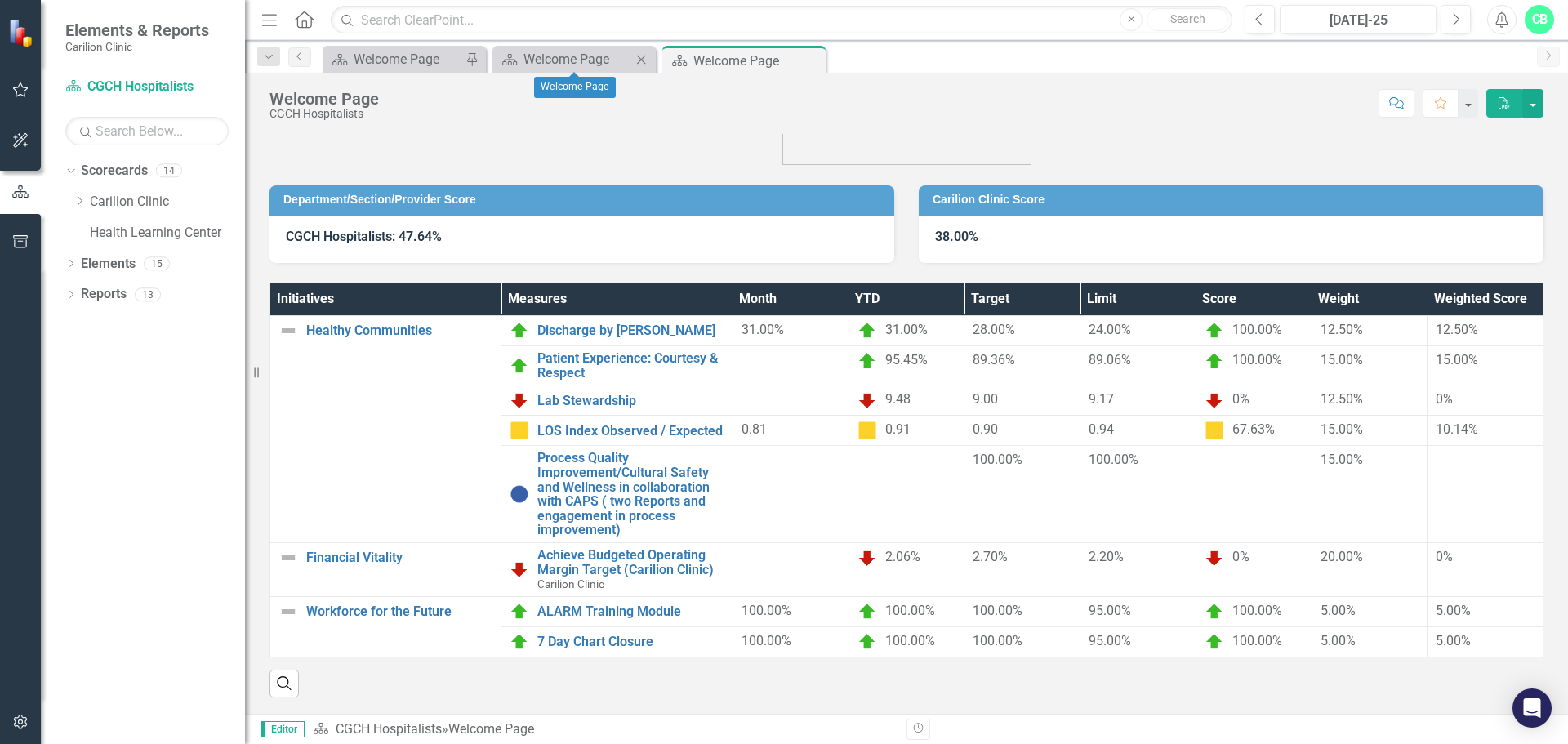
click at [637, 54] on icon "Close" at bounding box center [641, 59] width 17 height 13
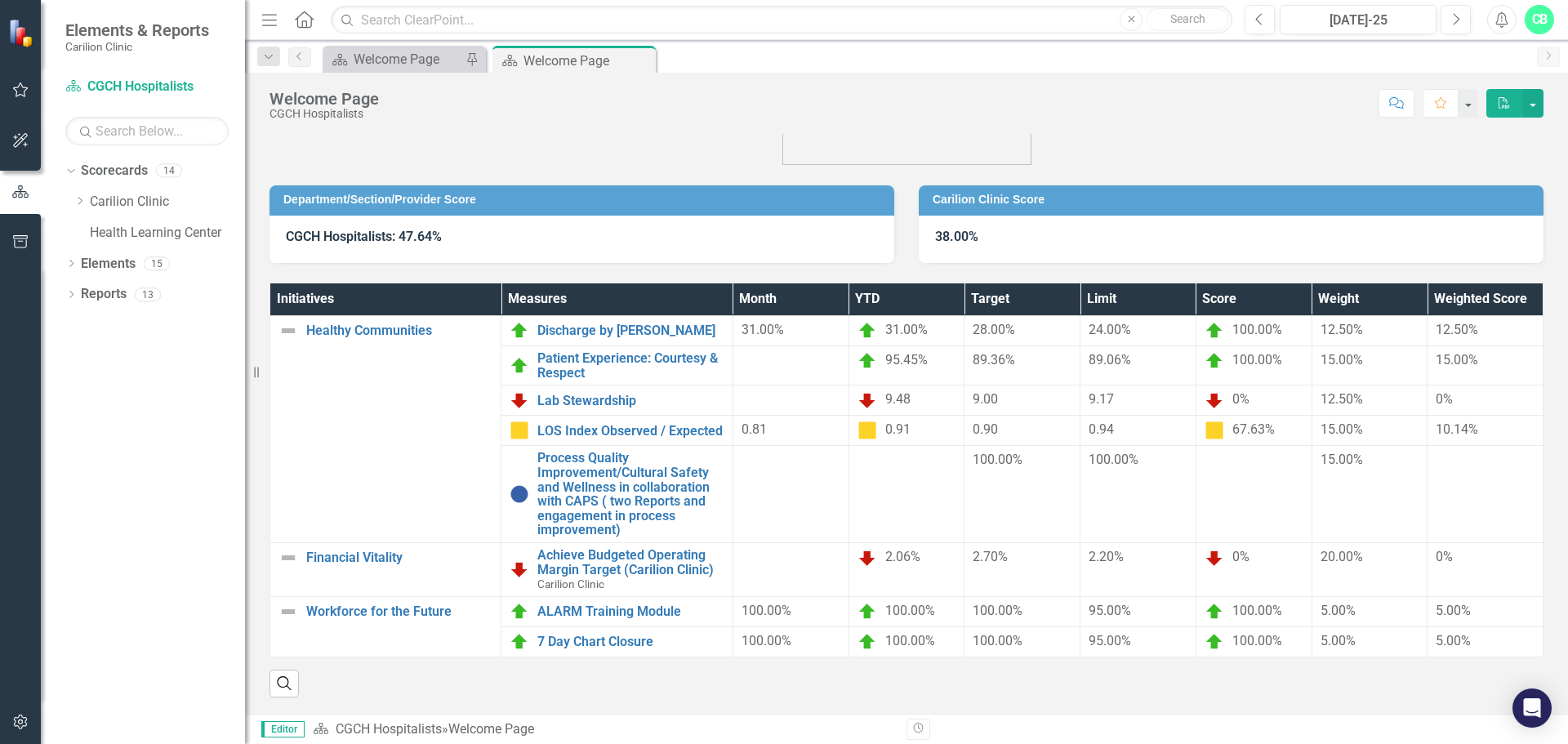
click at [1507, 107] on icon "PDF" at bounding box center [1504, 103] width 15 height 12
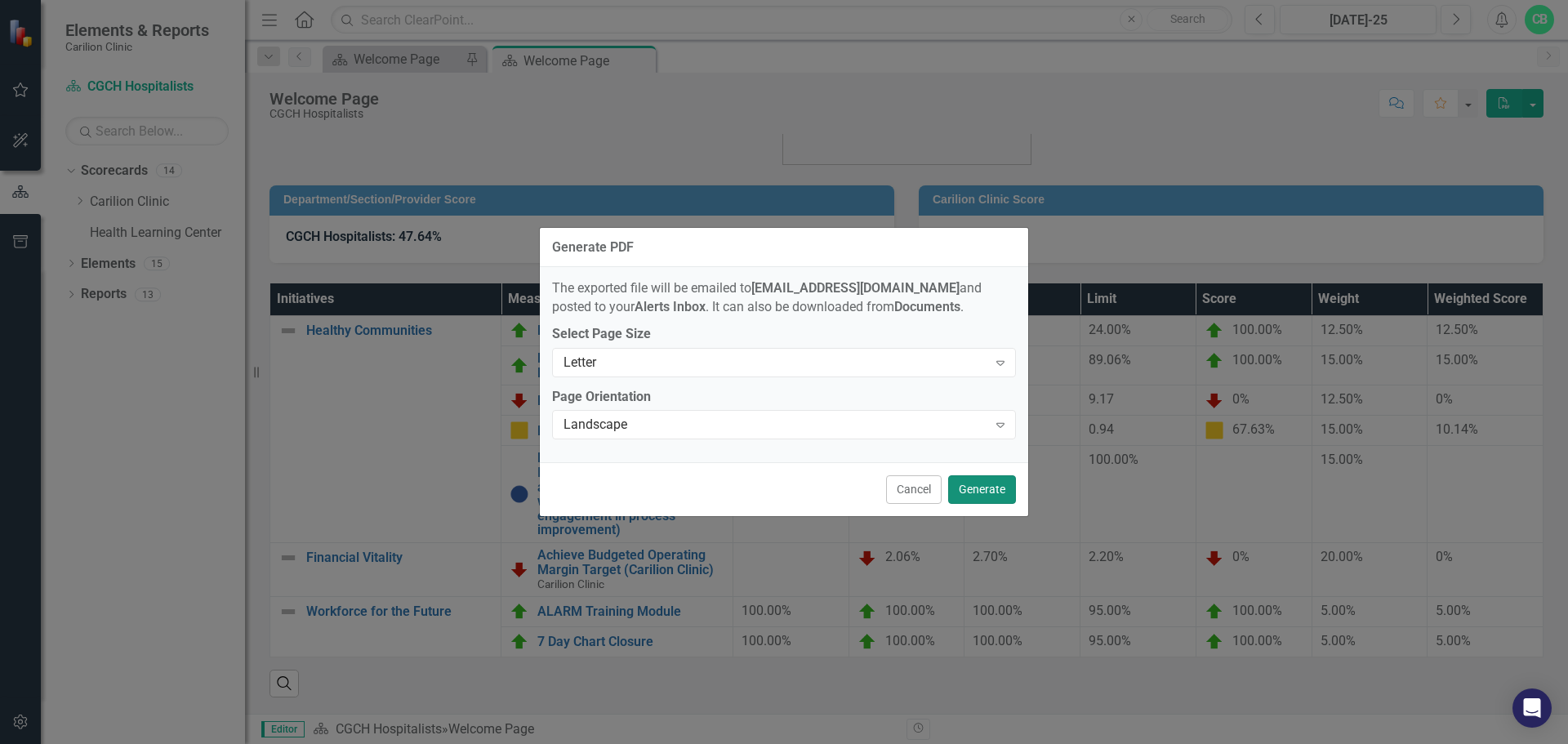
click at [982, 484] on button "Generate" at bounding box center [982, 490] width 68 height 29
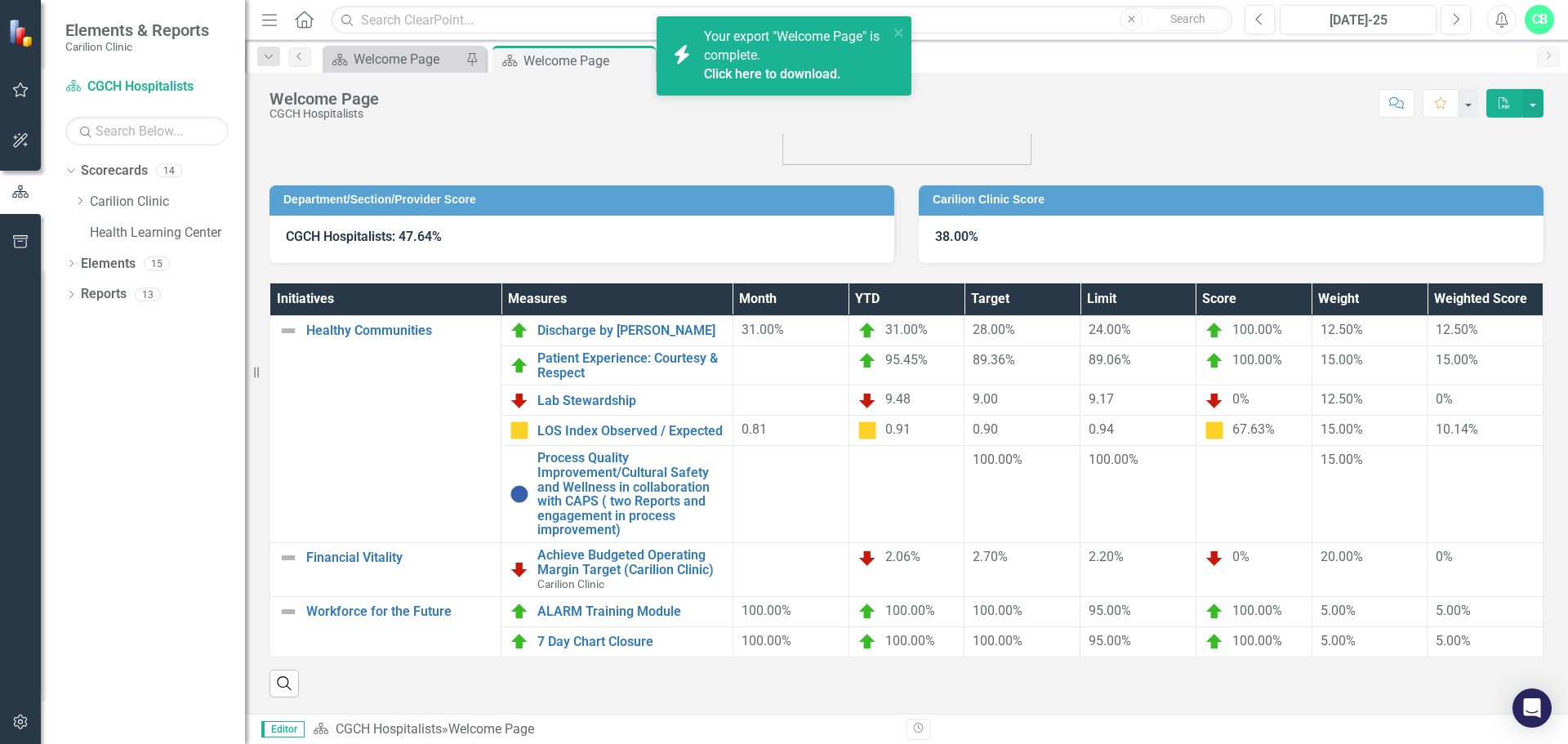
click at [789, 70] on link "Click here to download." at bounding box center [772, 73] width 137 height 16
